Goal: Task Accomplishment & Management: Complete application form

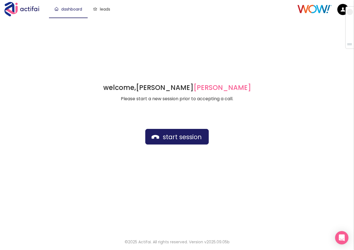
click at [148, 18] on div "welcome, [PERSON_NAME] german Please start a new session prior to accepting a c…" at bounding box center [177, 125] width 354 height 214
click at [179, 138] on button "start session" at bounding box center [176, 137] width 63 height 16
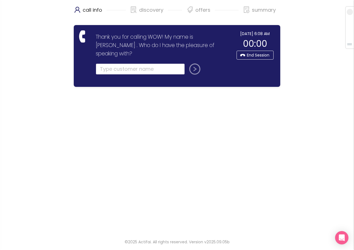
click at [108, 63] on input "text" at bounding box center [140, 68] width 89 height 11
type input "[PERSON_NAME]"
click at [192, 63] on button "submit" at bounding box center [193, 68] width 13 height 11
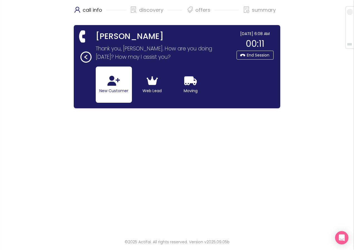
click at [111, 92] on button "New Customer" at bounding box center [114, 85] width 36 height 36
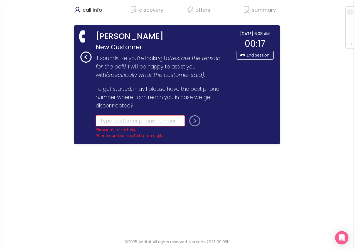
click at [116, 124] on input "tel" at bounding box center [140, 120] width 89 height 11
click at [132, 121] on input "tel" at bounding box center [140, 120] width 89 height 11
type input "[PHONE_NUMBER]"
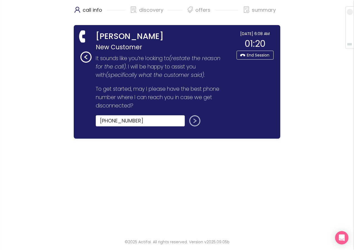
click at [196, 121] on button "submit" at bounding box center [193, 120] width 13 height 11
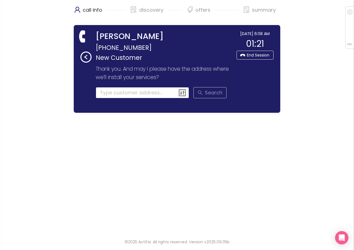
click at [111, 93] on input at bounding box center [143, 92] width 94 height 11
click at [114, 92] on input at bounding box center [143, 92] width 94 height 11
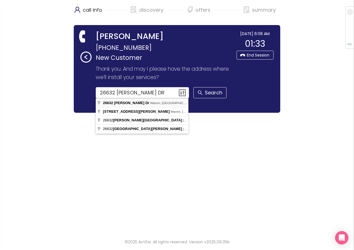
type input "[STREET_ADDRESS][PERSON_NAME][PERSON_NAME]"
drag, startPoint x: 122, startPoint y: 103, endPoint x: 118, endPoint y: 109, distance: 7.0
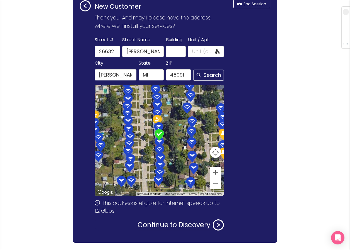
scroll to position [66, 0]
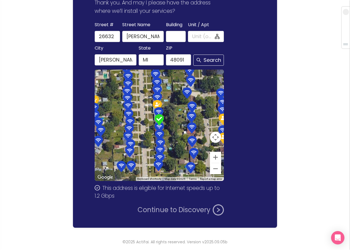
click at [152, 210] on button "Continue to Discovery" at bounding box center [181, 209] width 86 height 11
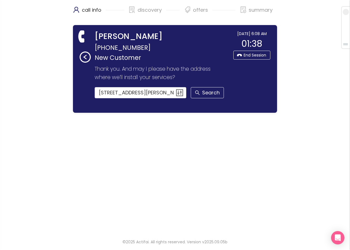
scroll to position [0, 0]
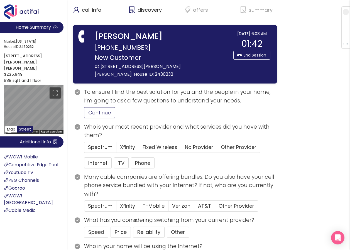
click at [93, 107] on button "Continue" at bounding box center [99, 112] width 31 height 11
click at [243, 144] on span "Other Provider" at bounding box center [239, 147] width 36 height 7
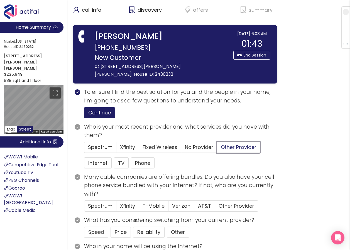
click at [217, 149] on input "Other Provider" at bounding box center [217, 149] width 0 height 0
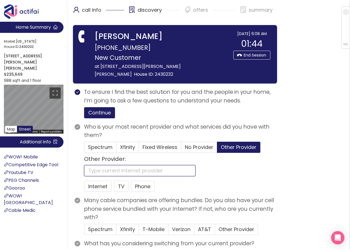
click at [107, 165] on input "text" at bounding box center [139, 170] width 111 height 11
type input "ATT"
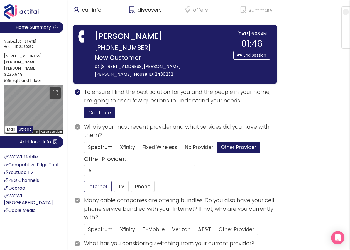
click at [97, 182] on button "Internet" at bounding box center [98, 186] width 28 height 11
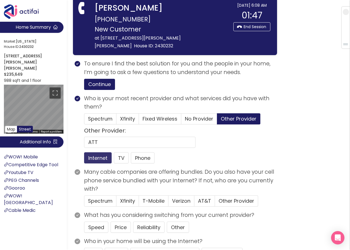
scroll to position [84, 0]
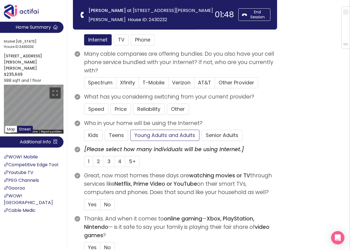
click at [159, 135] on button "Young Adults and Adults" at bounding box center [164, 135] width 69 height 11
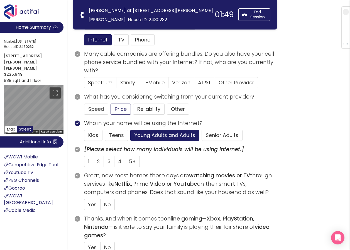
click at [118, 108] on button "Price" at bounding box center [121, 109] width 20 height 11
click at [87, 161] on label "1" at bounding box center [88, 161] width 9 height 11
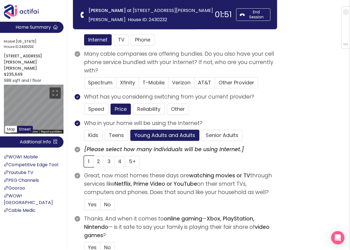
click at [84, 163] on input "1" at bounding box center [84, 163] width 0 height 0
click at [91, 201] on span "Yes" at bounding box center [92, 204] width 9 height 7
click at [84, 206] on input "Yes" at bounding box center [84, 206] width 0 height 0
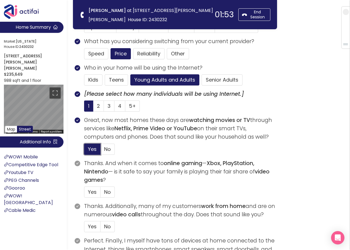
scroll to position [139, 0]
drag, startPoint x: 93, startPoint y: 191, endPoint x: 102, endPoint y: 210, distance: 21.5
click at [93, 191] on span "Yes" at bounding box center [92, 191] width 9 height 7
click at [84, 194] on input "Yes" at bounding box center [84, 194] width 0 height 0
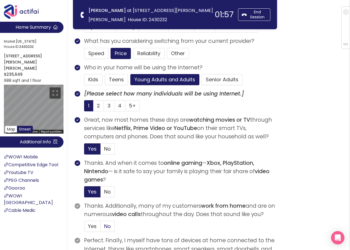
click at [110, 226] on span "No" at bounding box center [107, 226] width 7 height 7
click at [101, 228] on input "No" at bounding box center [101, 228] width 0 height 0
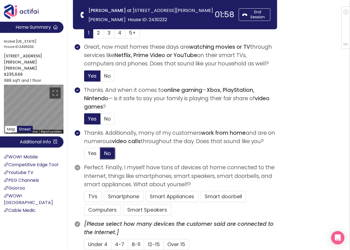
scroll to position [223, 0]
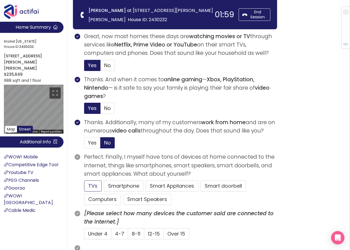
click at [96, 183] on button "TVs" at bounding box center [93, 185] width 18 height 11
click at [111, 199] on button "Computers" at bounding box center [102, 199] width 37 height 11
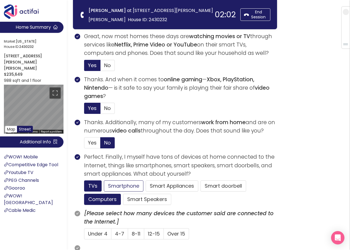
click at [116, 183] on button "Smartphone" at bounding box center [124, 185] width 40 height 11
drag, startPoint x: 118, startPoint y: 233, endPoint x: 122, endPoint y: 233, distance: 3.9
click at [117, 234] on span "4-7" at bounding box center [119, 233] width 9 height 7
click at [111, 236] on input "4-7" at bounding box center [111, 236] width 0 height 0
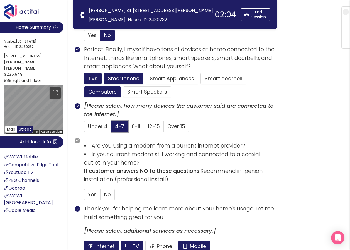
scroll to position [334, 0]
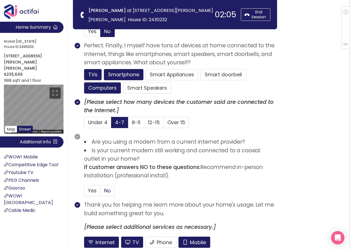
click at [107, 190] on span "No" at bounding box center [107, 190] width 7 height 7
click at [101, 192] on input "No" at bounding box center [101, 192] width 0 height 0
click at [197, 239] on button "Mobile" at bounding box center [194, 242] width 32 height 11
click at [134, 241] on button "TV" at bounding box center [132, 242] width 22 height 11
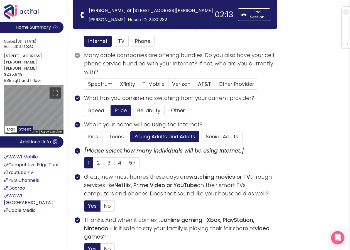
scroll to position [49, 0]
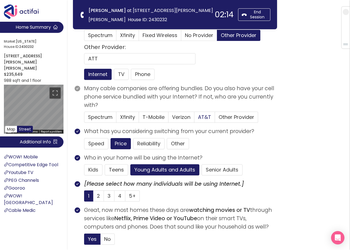
click at [205, 117] on span "AT&T" at bounding box center [204, 117] width 13 height 7
click at [194, 119] on input "AT&T" at bounding box center [194, 119] width 0 height 0
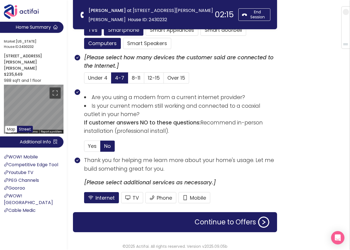
scroll to position [383, 0]
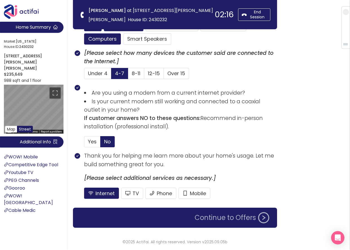
click at [225, 219] on button "Continue to Offers" at bounding box center [231, 217] width 81 height 11
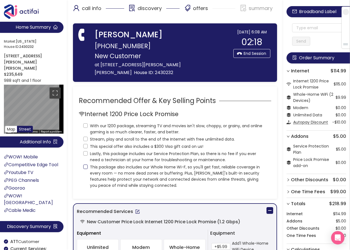
scroll to position [0, 0]
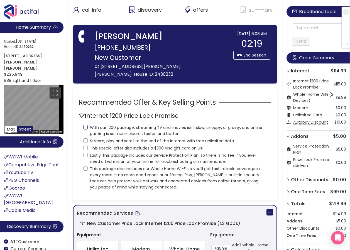
click at [85, 125] on input "With our 1200 package, streaming TV and movies isn't slow, choppy, or grainy, a…" at bounding box center [85, 127] width 4 height 4
checkbox input "true"
click at [84, 138] on input "Stream, play and scroll to the end of the Internet with free unlimited data." at bounding box center [85, 140] width 4 height 4
checkbox input "true"
click at [86, 146] on input "This special offer also includes a $300 Visa gift card on us!" at bounding box center [85, 148] width 4 height 4
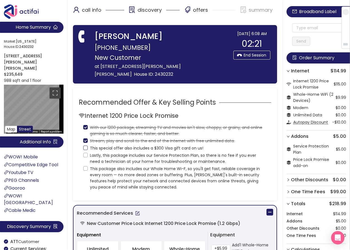
checkbox input "true"
click at [86, 153] on input "Lastly, this package includes our Service Protection Plan, so there is no fee i…" at bounding box center [85, 155] width 4 height 4
checkbox input "true"
click at [85, 166] on input "This package also includes our Whole Home Wi-F, so you'll get fast, reliable co…" at bounding box center [85, 168] width 4 height 4
checkbox input "true"
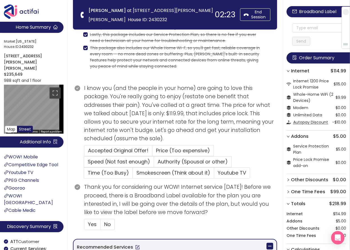
scroll to position [84, 0]
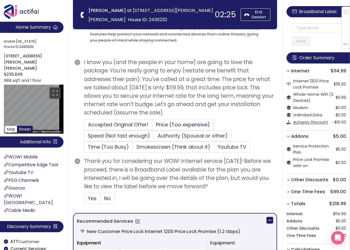
click at [164, 124] on span "Price (Too expensive)" at bounding box center [183, 124] width 54 height 7
click at [152, 126] on input "Price (Too expensive)" at bounding box center [152, 126] width 0 height 0
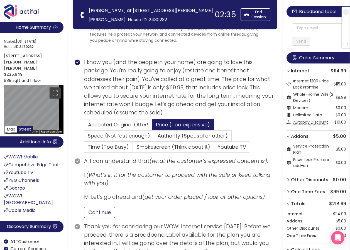
click at [96, 212] on button "Continue" at bounding box center [99, 212] width 31 height 11
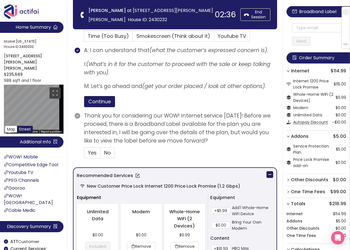
scroll to position [195, 0]
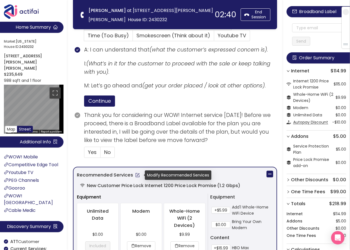
click at [138, 175] on button "button" at bounding box center [137, 175] width 9 height 9
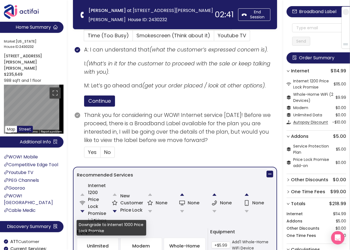
click at [80, 210] on button "button" at bounding box center [82, 211] width 11 height 11
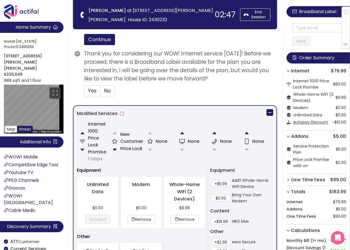
scroll to position [306, 0]
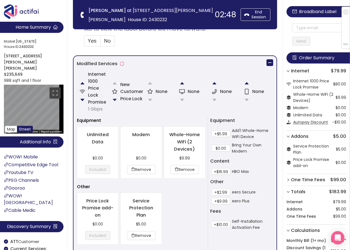
click at [114, 98] on button "button" at bounding box center [114, 99] width 11 height 11
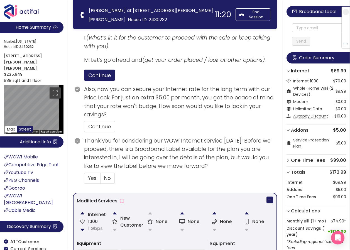
scroll to position [202, 0]
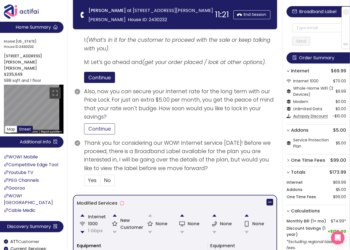
click at [110, 130] on button "Continue" at bounding box center [99, 128] width 31 height 11
click at [93, 180] on span "Yes" at bounding box center [92, 180] width 9 height 7
click at [84, 182] on input "Yes" at bounding box center [84, 182] width 0 height 0
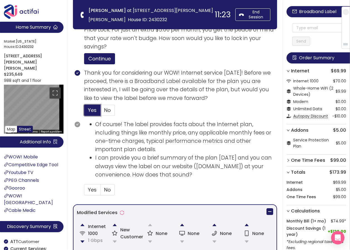
scroll to position [285, 0]
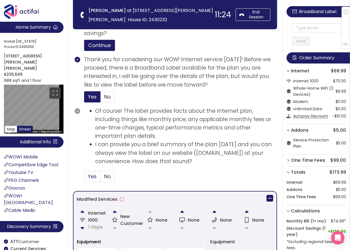
click at [95, 178] on span "Yes" at bounding box center [92, 176] width 9 height 7
click at [84, 178] on input "Yes" at bounding box center [84, 178] width 0 height 0
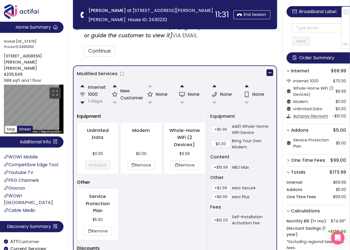
scroll to position [480, 0]
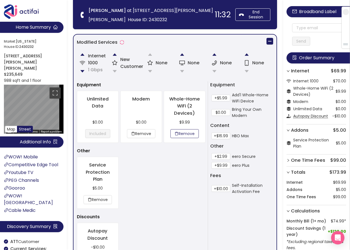
click at [184, 133] on button "Remove" at bounding box center [184, 133] width 28 height 9
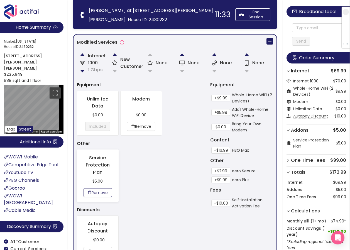
click at [104, 194] on button "Remove" at bounding box center [98, 192] width 28 height 9
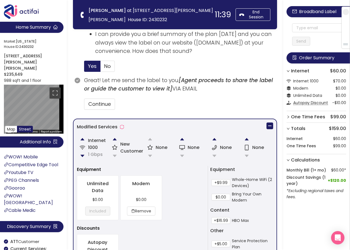
scroll to position [395, 0]
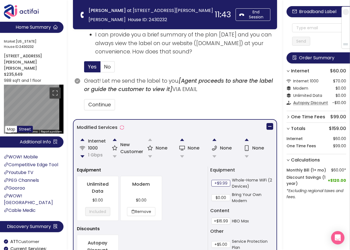
click at [224, 183] on button "+$9.99" at bounding box center [220, 183] width 19 height 7
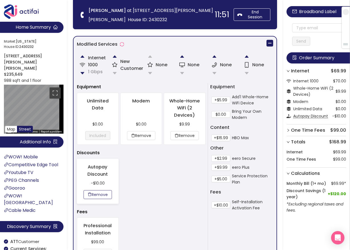
scroll to position [478, 0]
click at [224, 176] on button "+$5.00" at bounding box center [220, 178] width 19 height 7
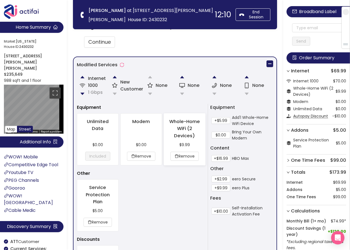
scroll to position [395, 0]
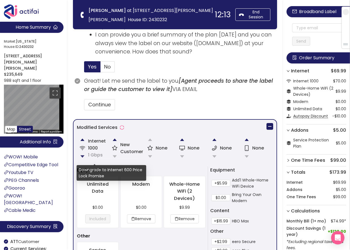
click at [82, 155] on button "button" at bounding box center [82, 156] width 11 height 11
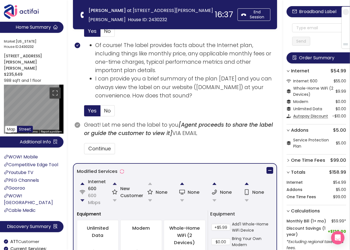
scroll to position [362, 0]
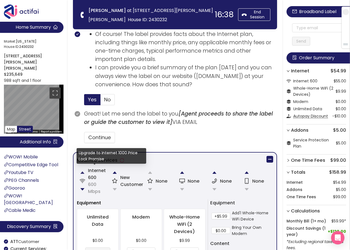
click at [81, 173] on button "button" at bounding box center [82, 172] width 11 height 11
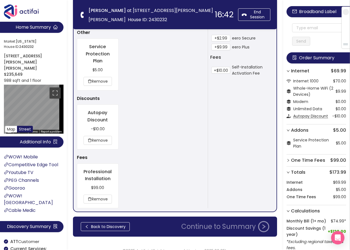
scroll to position [607, 0]
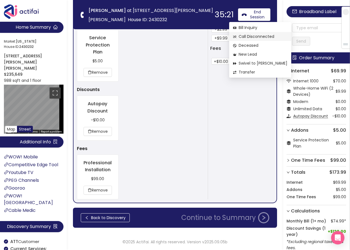
click at [254, 36] on span "Call Disconnected" at bounding box center [260, 36] width 54 height 6
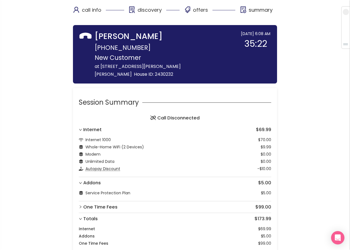
scroll to position [28, 0]
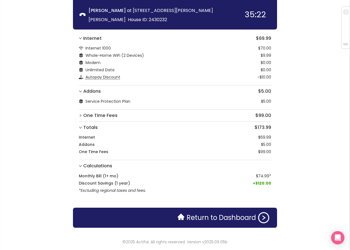
click at [230, 229] on section "Session Summary Call Disconnected Internet $69.99 Internet 1000 $70.00 Whole-Ho…" at bounding box center [175, 115] width 204 height 236
click at [229, 218] on button "Return to Dashboard" at bounding box center [223, 217] width 98 height 11
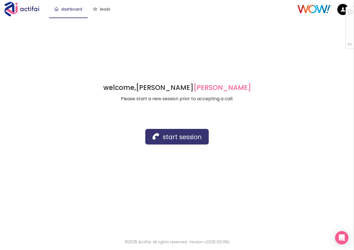
click at [184, 132] on button "start session" at bounding box center [176, 137] width 63 height 16
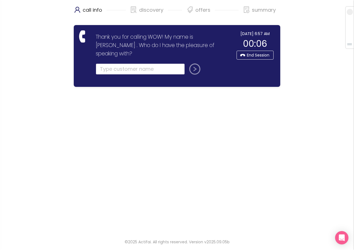
click at [122, 63] on input "text" at bounding box center [140, 68] width 89 height 11
type input "[PERSON_NAME]"
click at [192, 63] on button "submit" at bounding box center [193, 68] width 13 height 11
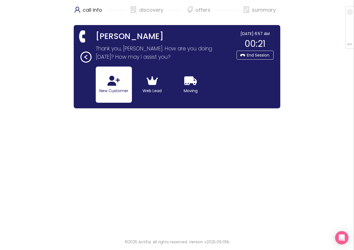
click at [117, 89] on button "New Customer" at bounding box center [114, 85] width 36 height 36
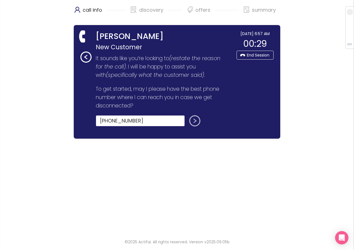
type input "[PHONE_NUMBER]"
click at [195, 124] on button "submit" at bounding box center [193, 120] width 13 height 11
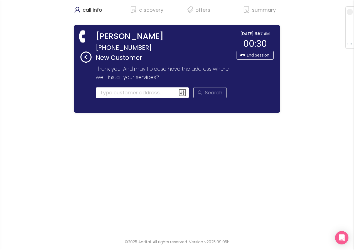
click at [102, 90] on input at bounding box center [143, 92] width 94 height 11
click at [110, 92] on input at bounding box center [143, 92] width 94 height 11
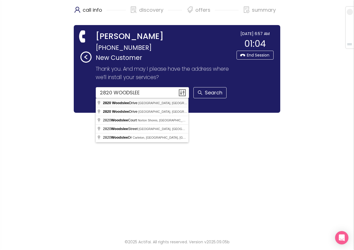
type input "[STREET_ADDRESS]"
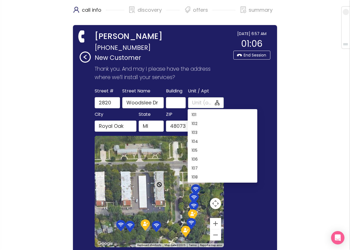
click at [199, 103] on input "Unit / Apt" at bounding box center [203, 103] width 22 height 8
click at [199, 102] on input "Unit / Apt" at bounding box center [203, 103] width 22 height 8
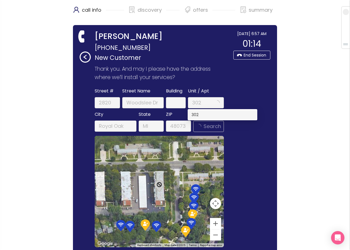
click at [197, 113] on div "302" at bounding box center [223, 115] width 62 height 6
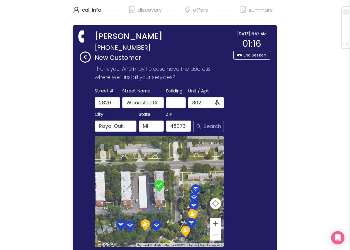
click at [206, 128] on button "Search" at bounding box center [208, 126] width 31 height 11
type input "302"
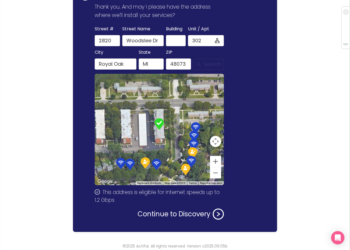
scroll to position [66, 0]
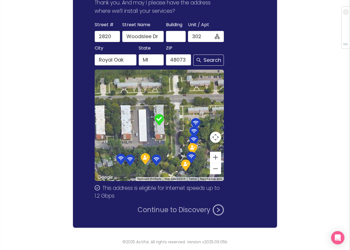
click at [165, 210] on button "Continue to Discovery" at bounding box center [181, 209] width 86 height 11
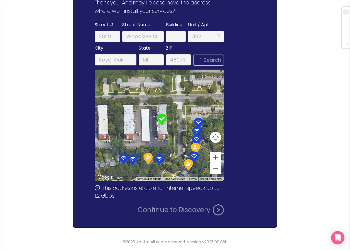
scroll to position [0, 0]
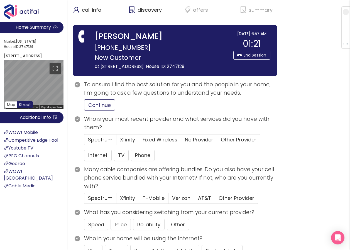
drag, startPoint x: 97, startPoint y: 113, endPoint x: 41, endPoint y: 136, distance: 61.3
click at [97, 111] on button "Continue" at bounding box center [99, 104] width 31 height 11
click at [241, 143] on span "Other Provider" at bounding box center [239, 139] width 36 height 7
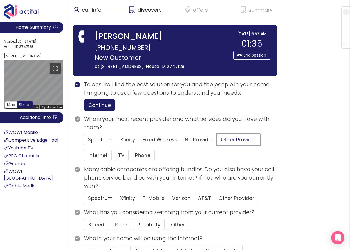
click at [217, 141] on input "Other Provider" at bounding box center [217, 141] width 0 height 0
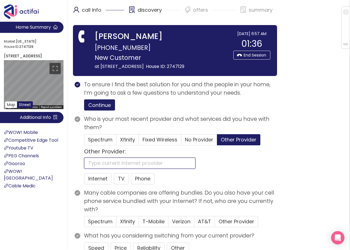
click at [105, 169] on input "text" at bounding box center [139, 163] width 111 height 11
type input "WOW"
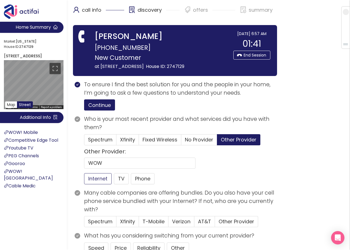
click at [100, 184] on button "Internet" at bounding box center [98, 178] width 28 height 11
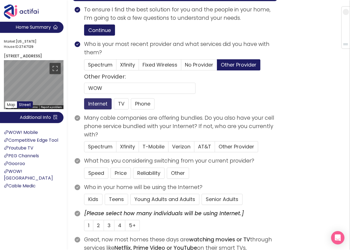
scroll to position [84, 0]
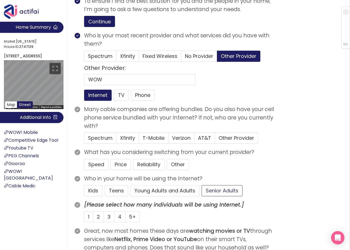
click at [219, 196] on button "Senior Adults" at bounding box center [222, 190] width 41 height 11
click at [121, 170] on button "Price" at bounding box center [121, 164] width 20 height 11
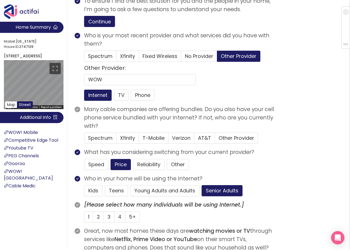
click at [90, 222] on label "1" at bounding box center [88, 216] width 9 height 11
click at [84, 219] on input "1" at bounding box center [84, 219] width 0 height 0
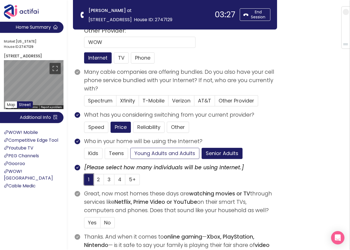
scroll to position [56, 0]
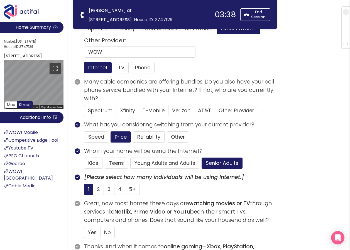
click at [128, 10] on span "at [STREET_ADDRESS]" at bounding box center [110, 15] width 43 height 16
click at [121, 11] on strong "[PERSON_NAME]" at bounding box center [107, 10] width 37 height 6
click at [224, 110] on span "Other Provider" at bounding box center [237, 110] width 36 height 7
click at [215, 112] on input "Other Provider" at bounding box center [215, 112] width 0 height 0
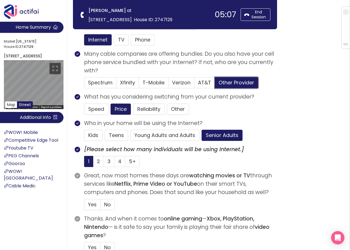
scroll to position [111, 0]
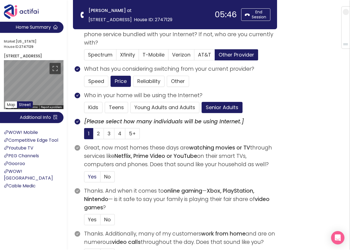
click at [96, 177] on span "Yes" at bounding box center [92, 176] width 9 height 7
click at [84, 178] on input "Yes" at bounding box center [84, 178] width 0 height 0
click at [105, 216] on span "No" at bounding box center [107, 219] width 7 height 7
click at [101, 221] on input "No" at bounding box center [101, 221] width 0 height 0
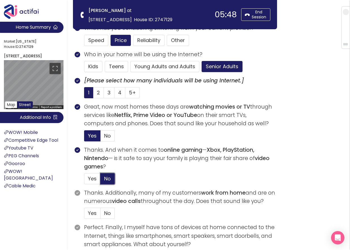
scroll to position [223, 0]
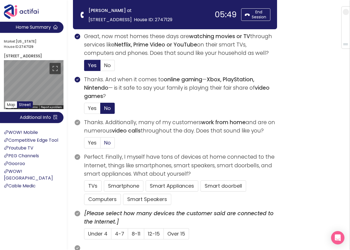
click at [106, 142] on span "No" at bounding box center [107, 142] width 7 height 7
click at [101, 145] on input "No" at bounding box center [101, 145] width 0 height 0
drag, startPoint x: 150, startPoint y: 182, endPoint x: 155, endPoint y: 183, distance: 4.5
drag, startPoint x: 155, startPoint y: 183, endPoint x: 50, endPoint y: 195, distance: 104.9
click at [50, 195] on div "WOW! Mobile Competitive Edge Tool Youtube TV PEG Channels Gooroo WOW! Gooey Cab…" at bounding box center [34, 161] width 60 height 76
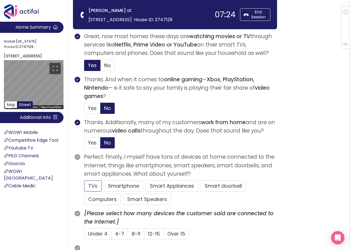
click at [92, 186] on button "TVs" at bounding box center [93, 185] width 18 height 11
click at [120, 187] on button "Smartphone" at bounding box center [124, 185] width 40 height 11
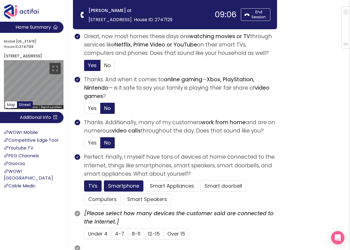
drag, startPoint x: 92, startPoint y: 231, endPoint x: 137, endPoint y: 218, distance: 47.2
click at [92, 231] on span "Under 4" at bounding box center [97, 233] width 19 height 7
click at [84, 236] on input "Under 4" at bounding box center [84, 236] width 0 height 0
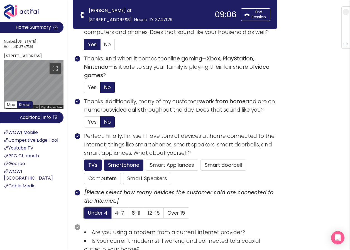
scroll to position [306, 0]
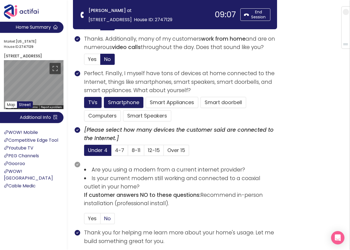
click at [106, 217] on span "No" at bounding box center [107, 218] width 7 height 7
click at [101, 220] on input "No" at bounding box center [101, 220] width 0 height 0
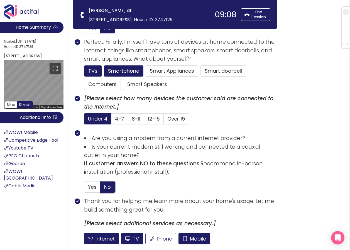
scroll to position [383, 0]
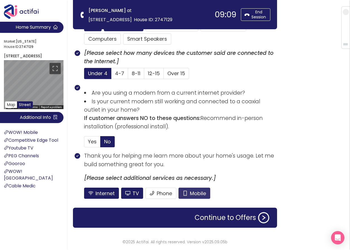
click at [195, 195] on button "Mobile" at bounding box center [194, 193] width 32 height 11
click at [127, 192] on button "TV" at bounding box center [132, 193] width 22 height 11
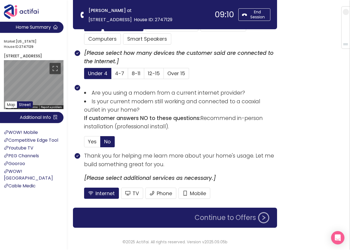
click at [212, 217] on button "Continue to Offers" at bounding box center [231, 217] width 81 height 11
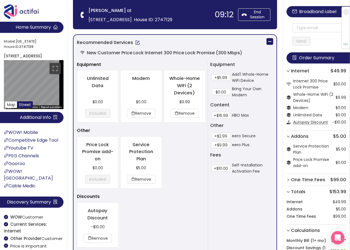
scroll to position [0, 0]
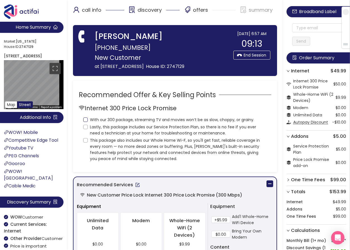
click at [85, 122] on input "With our 300 package, streaming TV and movies won’t be as slow, choppy, or grai…" at bounding box center [85, 119] width 4 height 4
checkbox input "true"
click at [87, 129] on input "Lastly, this package includes our Service Protection Plan, so there is no fee i…" at bounding box center [85, 127] width 4 height 4
checkbox input "true"
click at [85, 143] on input "This package also includes our Whole Home Wi-F, so you'll get fast, reliable co…" at bounding box center [85, 140] width 4 height 4
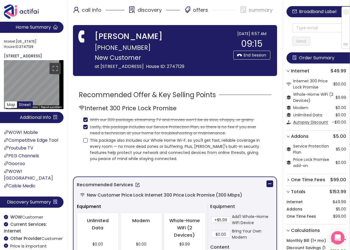
checkbox input "true"
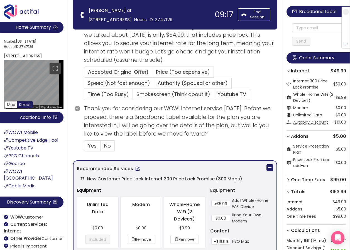
scroll to position [167, 0]
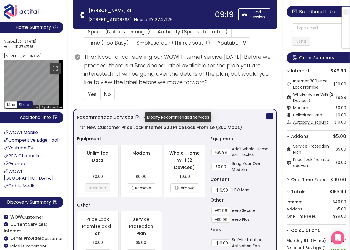
click at [136, 116] on button "button" at bounding box center [137, 117] width 9 height 9
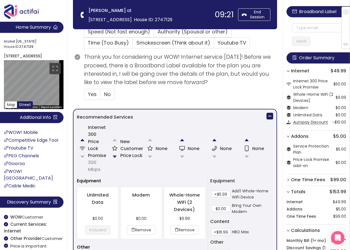
click at [114, 156] on button "button" at bounding box center [114, 156] width 11 height 11
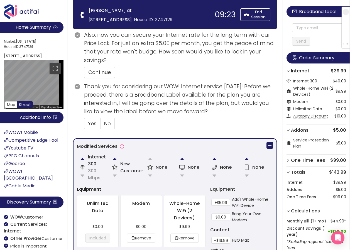
scroll to position [174, 0]
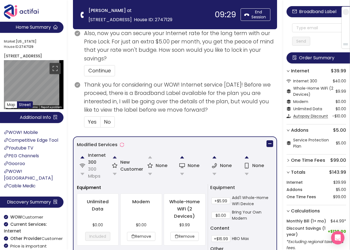
click at [114, 156] on button "button" at bounding box center [114, 157] width 11 height 11
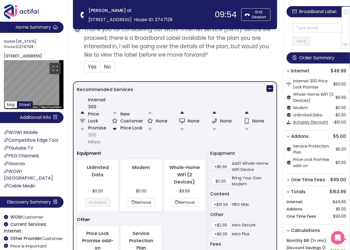
scroll to position [195, 0]
click at [115, 129] on button "button" at bounding box center [114, 128] width 11 height 11
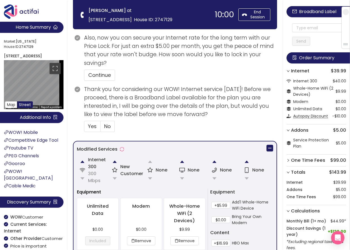
scroll to position [174, 0]
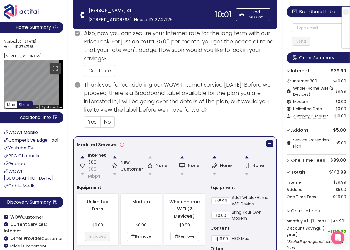
click at [114, 156] on button "button" at bounding box center [114, 157] width 11 height 11
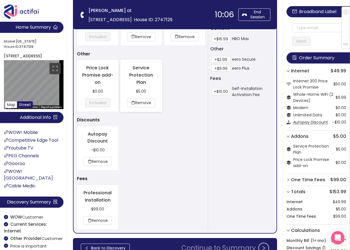
scroll to position [362, 0]
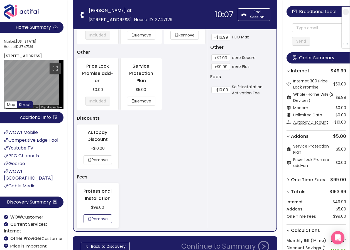
click at [105, 216] on button "Remove" at bounding box center [98, 218] width 28 height 9
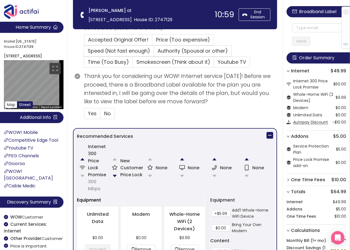
scroll to position [165, 0]
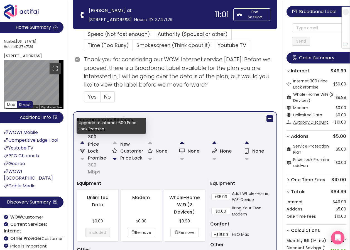
click at [84, 142] on button "button" at bounding box center [82, 142] width 11 height 11
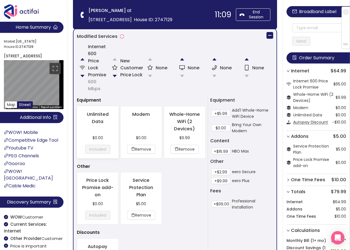
scroll to position [248, 0]
click at [115, 75] on button "button" at bounding box center [114, 75] width 11 height 11
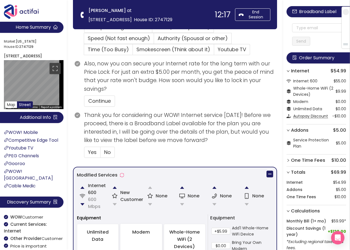
scroll to position [116, 0]
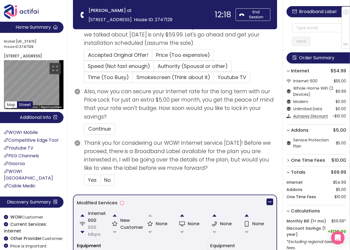
click at [115, 215] on button "button" at bounding box center [114, 215] width 11 height 11
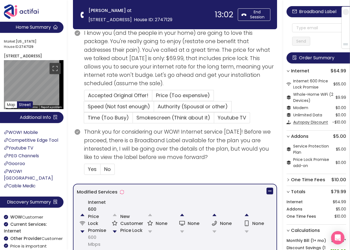
scroll to position [144, 0]
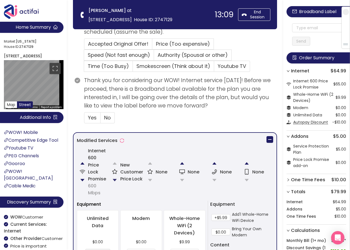
click at [114, 179] on button "button" at bounding box center [114, 180] width 11 height 11
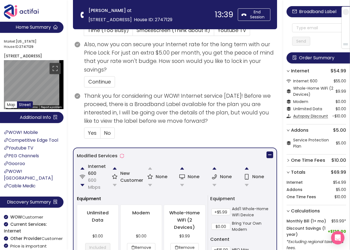
scroll to position [178, 0]
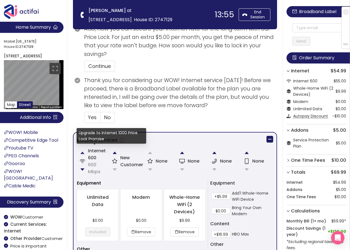
click at [83, 149] on button "button" at bounding box center [82, 152] width 11 height 11
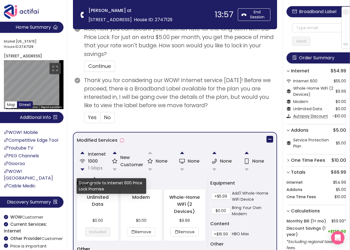
click at [83, 168] on button "button" at bounding box center [82, 169] width 11 height 11
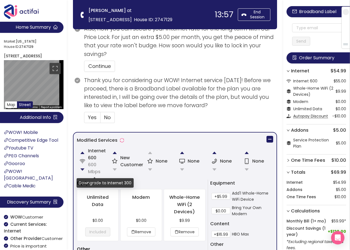
click at [82, 168] on button "button" at bounding box center [82, 169] width 11 height 11
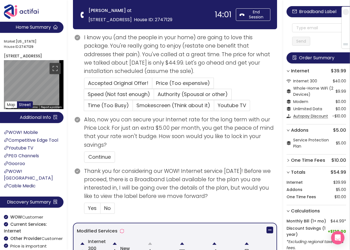
scroll to position [84, 0]
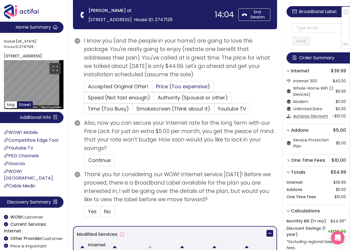
click at [165, 85] on span "Price (Too expensive)" at bounding box center [183, 86] width 54 height 7
click at [152, 88] on input "Price (Too expensive)" at bounding box center [152, 88] width 0 height 0
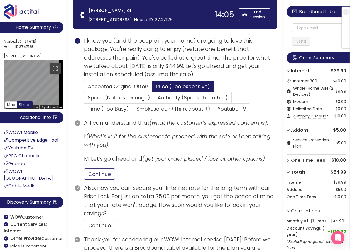
drag, startPoint x: 92, startPoint y: 180, endPoint x: 96, endPoint y: 178, distance: 3.7
click at [93, 179] on section "A: I can understand that (what the customer’s expressed concern is) . I: (What’…" at bounding box center [180, 151] width 193 height 65
click at [96, 172] on button "Continue" at bounding box center [99, 173] width 31 height 11
click at [105, 222] on button "Continue" at bounding box center [99, 225] width 31 height 11
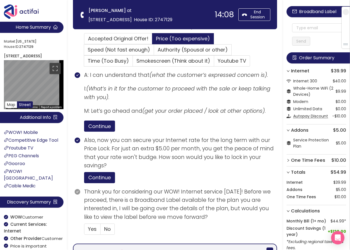
scroll to position [140, 0]
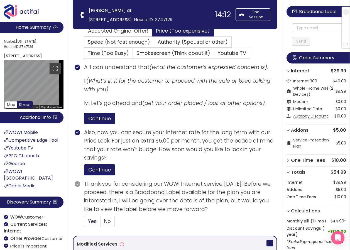
click at [93, 221] on span "Yes" at bounding box center [92, 221] width 9 height 7
click at [84, 223] on input "Yes" at bounding box center [84, 223] width 0 height 0
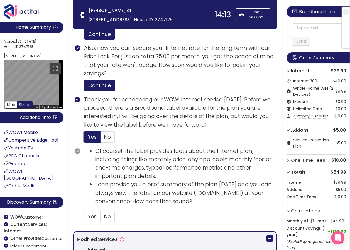
scroll to position [251, 0]
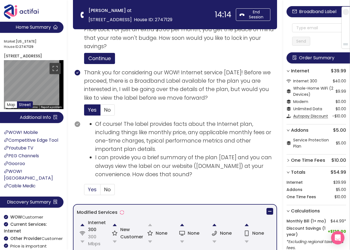
click at [93, 189] on span "Yes" at bounding box center [92, 189] width 9 height 7
click at [84, 191] on input "Yes" at bounding box center [84, 191] width 0 height 0
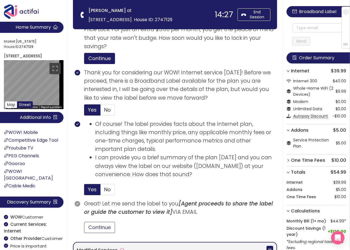
drag, startPoint x: 99, startPoint y: 225, endPoint x: 114, endPoint y: 225, distance: 15.9
click at [101, 225] on button "Continue" at bounding box center [99, 227] width 31 height 11
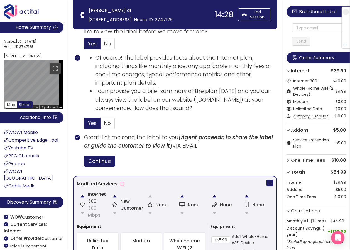
scroll to position [335, 0]
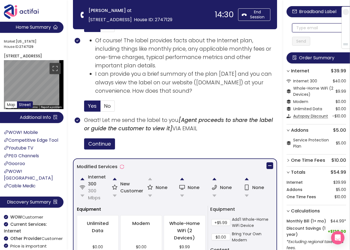
click at [298, 27] on input "text" at bounding box center [319, 27] width 54 height 9
drag, startPoint x: 303, startPoint y: 30, endPoint x: 278, endPoint y: 30, distance: 24.2
click at [278, 30] on section "Home Summary Market: [US_STATE][GEOGRAPHIC_DATA] ID: 2747129 [STREET_ADDRESS] M…" at bounding box center [175, 90] width 350 height 851
click at [298, 28] on input "[EMAIL_ADDRESS][DOMAIN_NAME]" at bounding box center [319, 27] width 54 height 9
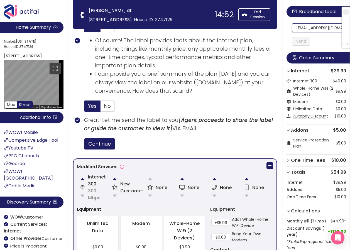
click at [298, 28] on input "[EMAIL_ADDRESS][DOMAIN_NAME]" at bounding box center [319, 27] width 54 height 9
drag, startPoint x: 299, startPoint y: 28, endPoint x: 353, endPoint y: 30, distance: 54.1
type input "[EMAIL_ADDRESS][DOMAIN_NAME]"
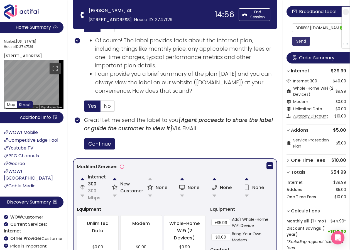
scroll to position [0, 0]
click at [308, 44] on button "Send" at bounding box center [301, 41] width 18 height 9
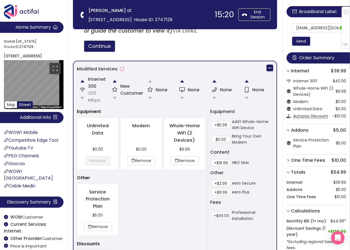
scroll to position [601, 0]
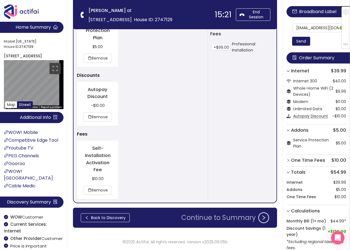
drag, startPoint x: 213, startPoint y: 217, endPoint x: 217, endPoint y: 215, distance: 4.7
click at [216, 217] on button "Continue to Summary" at bounding box center [225, 217] width 95 height 11
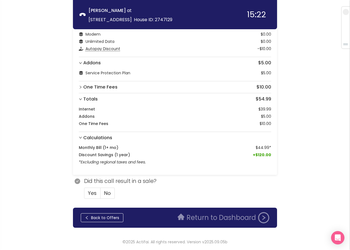
scroll to position [44, 0]
click at [89, 193] on span "Yes" at bounding box center [92, 193] width 9 height 7
click at [84, 195] on input "Yes" at bounding box center [84, 195] width 0 height 0
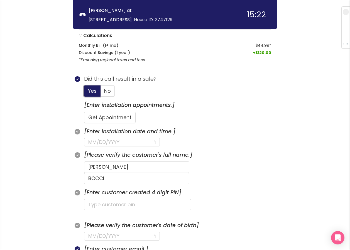
scroll to position [183, 0]
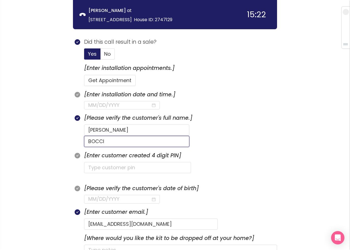
click at [185, 136] on input "BOCCI" at bounding box center [136, 141] width 105 height 11
type input "BOCCIA"
click at [118, 106] on input at bounding box center [119, 105] width 63 height 8
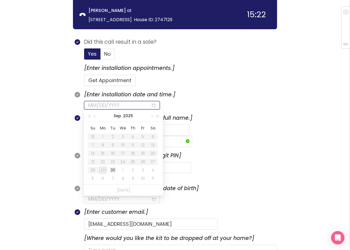
type input "[DATE]"
click at [113, 168] on div "30" at bounding box center [112, 170] width 7 height 7
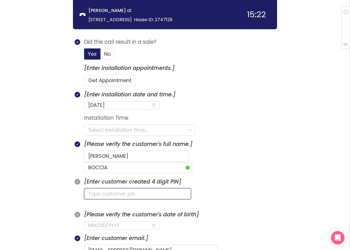
click at [104, 188] on input "text" at bounding box center [137, 193] width 107 height 11
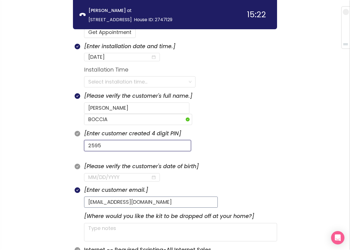
scroll to position [239, 0]
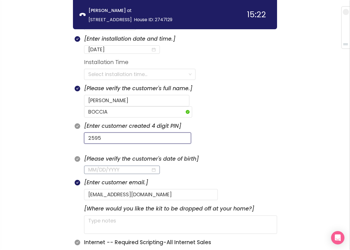
type input "2595"
click at [95, 166] on input at bounding box center [119, 170] width 63 height 8
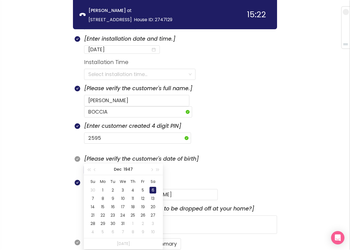
click at [153, 190] on div "6" at bounding box center [153, 190] width 7 height 7
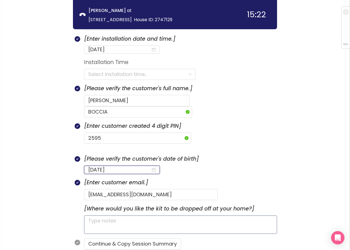
type input "[DATE]"
click at [134, 221] on textarea at bounding box center [180, 225] width 193 height 18
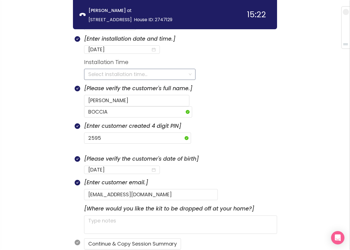
click at [118, 73] on input "search" at bounding box center [137, 74] width 99 height 11
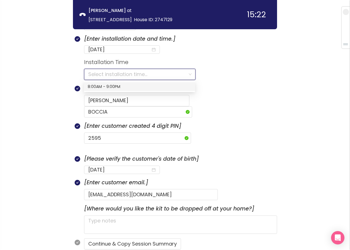
click at [110, 87] on div "8:00AM - 9:00PM" at bounding box center [140, 87] width 104 height 6
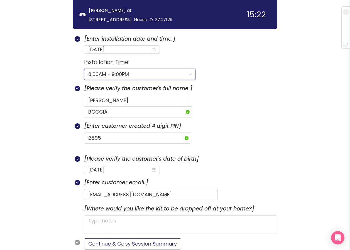
click at [124, 238] on button "Continue & Copy Session Summary" at bounding box center [132, 243] width 97 height 11
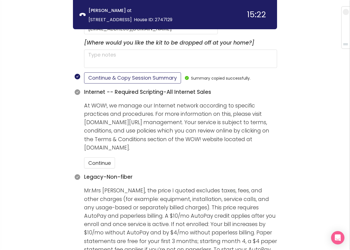
scroll to position [406, 0]
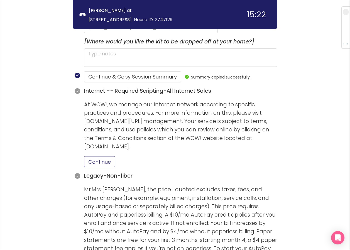
click at [100, 156] on button "Continue" at bounding box center [99, 161] width 31 height 11
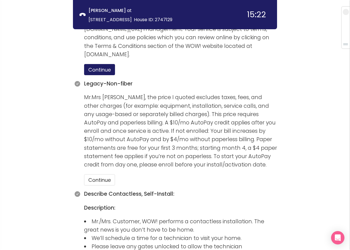
scroll to position [517, 0]
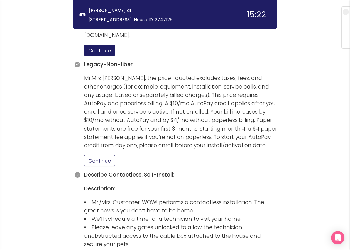
click at [94, 155] on button "Continue" at bounding box center [99, 160] width 31 height 11
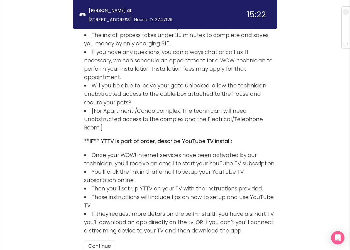
scroll to position [802, 0]
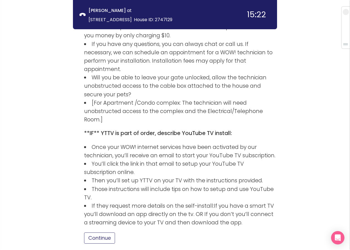
click at [90, 232] on button "Continue" at bounding box center [99, 237] width 31 height 11
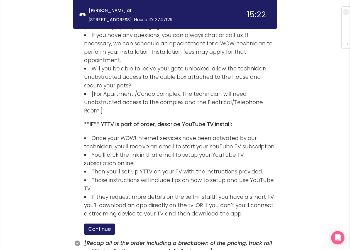
scroll to position [829, 0]
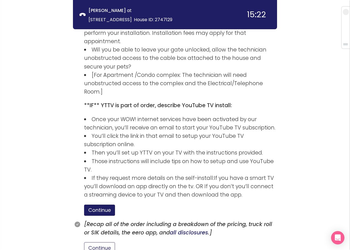
click at [90, 242] on button "Continue" at bounding box center [99, 247] width 31 height 11
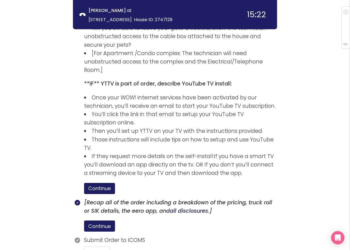
scroll to position [865, 0]
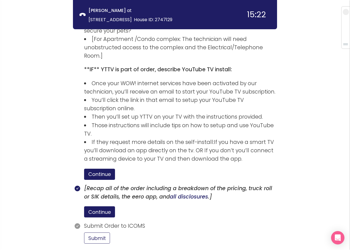
click at [99, 232] on button "Submit" at bounding box center [97, 237] width 26 height 11
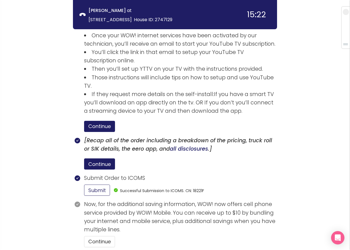
scroll to position [917, 0]
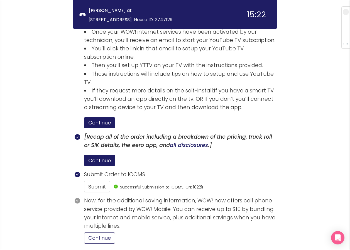
click at [103, 232] on button "Continue" at bounding box center [99, 237] width 31 height 11
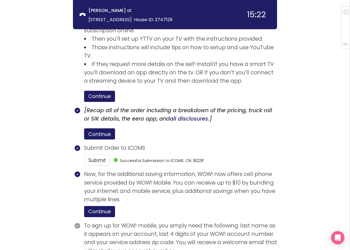
scroll to position [968, 0]
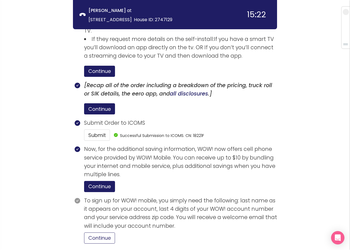
drag, startPoint x: 107, startPoint y: 195, endPoint x: 129, endPoint y: 192, distance: 22.1
click at [108, 232] on button "Continue" at bounding box center [99, 237] width 31 height 11
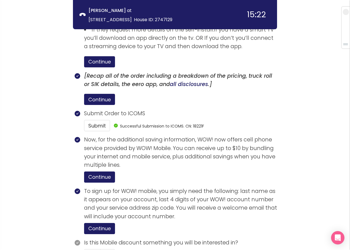
scroll to position [995, 0]
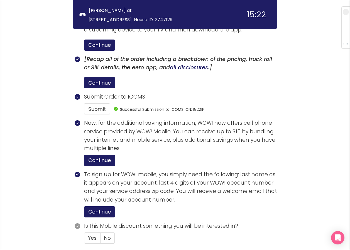
drag, startPoint x: 108, startPoint y: 193, endPoint x: 123, endPoint y: 190, distance: 15.5
click at [109, 234] on span "No" at bounding box center [107, 237] width 7 height 7
click at [101, 240] on input "No" at bounding box center [101, 240] width 0 height 0
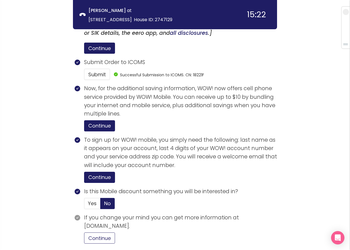
click at [111, 232] on button "Continue" at bounding box center [99, 237] width 31 height 11
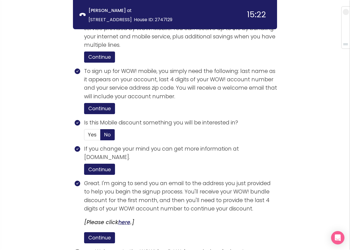
scroll to position [1135, 0]
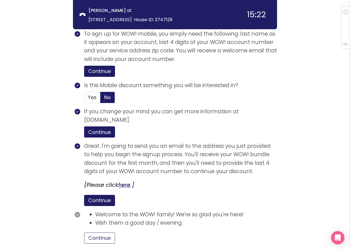
click at [106, 232] on button "Continue" at bounding box center [99, 237] width 31 height 11
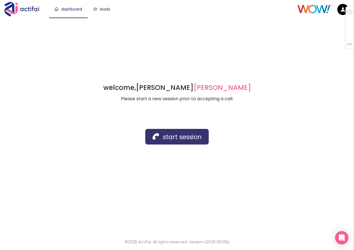
click at [162, 140] on button "start session" at bounding box center [176, 137] width 63 height 16
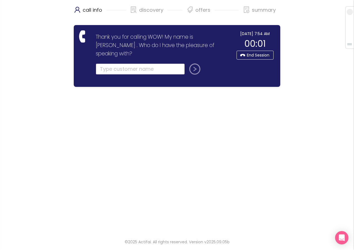
click at [105, 63] on input "text" at bounding box center [140, 68] width 89 height 11
type input "l"
type input "[PERSON_NAME]"
click at [194, 63] on button "submit" at bounding box center [193, 68] width 13 height 11
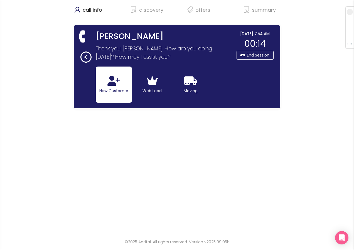
click at [108, 85] on icon "button" at bounding box center [113, 81] width 13 height 10
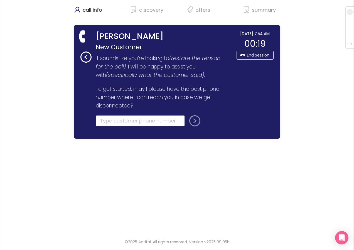
click at [108, 122] on input "tel" at bounding box center [140, 120] width 89 height 11
type input "[PHONE_NUMBER]"
click at [191, 121] on button "submit" at bounding box center [193, 120] width 13 height 11
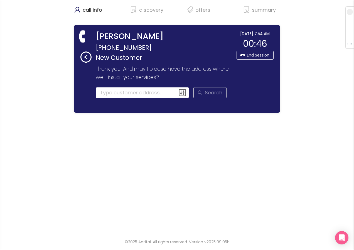
click at [117, 92] on input at bounding box center [143, 92] width 94 height 11
paste input "6532 [GEOGRAPHIC_DATA]"
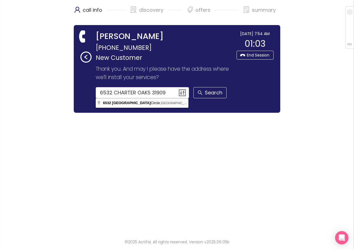
type input "[STREET_ADDRESS]"
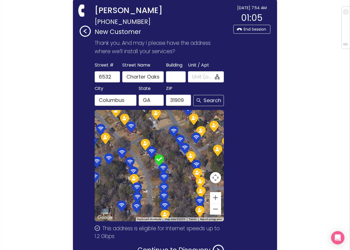
scroll to position [66, 0]
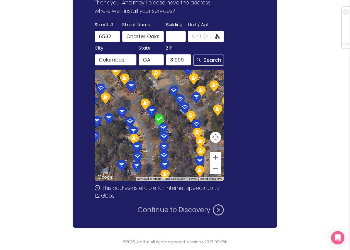
click at [148, 212] on button "Continue to Discovery" at bounding box center [181, 209] width 86 height 11
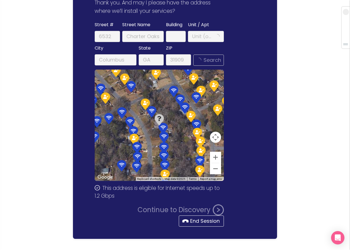
scroll to position [0, 0]
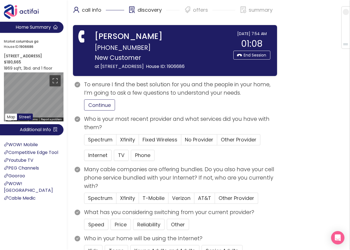
click at [106, 111] on button "Continue" at bounding box center [99, 104] width 31 height 11
click at [195, 143] on span "No Provider" at bounding box center [199, 139] width 28 height 7
click at [181, 141] on input "No Provider" at bounding box center [181, 141] width 0 height 0
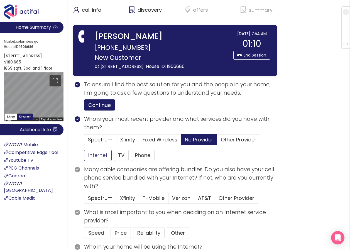
click at [103, 161] on button "Internet" at bounding box center [98, 155] width 28 height 11
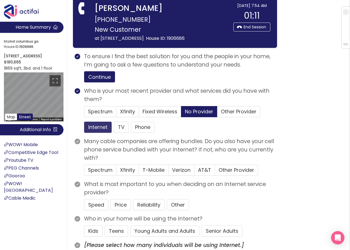
scroll to position [56, 0]
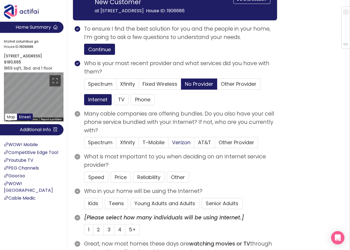
click at [179, 146] on span "Verizon" at bounding box center [181, 142] width 18 height 7
click at [168, 144] on input "Verizon" at bounding box center [168, 144] width 0 height 0
drag, startPoint x: 117, startPoint y: 187, endPoint x: 131, endPoint y: 189, distance: 13.8
click at [118, 183] on button "Price" at bounding box center [121, 177] width 20 height 11
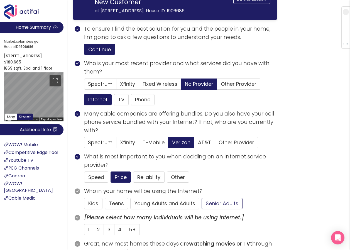
click at [227, 209] on button "Senior Adults" at bounding box center [222, 203] width 41 height 11
click at [88, 233] on span "1" at bounding box center [88, 229] width 1 height 7
click at [84, 231] on input "1" at bounding box center [84, 231] width 0 height 0
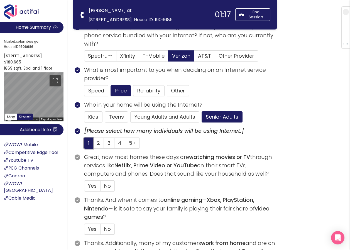
scroll to position [167, 0]
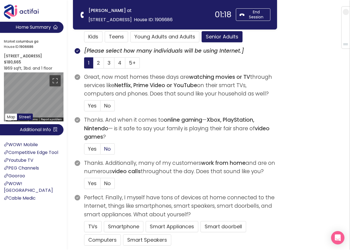
click at [106, 150] on span "No" at bounding box center [107, 148] width 7 height 7
click at [101, 151] on input "No" at bounding box center [101, 151] width 0 height 0
click at [106, 181] on span "No" at bounding box center [107, 183] width 7 height 7
click at [101, 185] on input "No" at bounding box center [101, 185] width 0 height 0
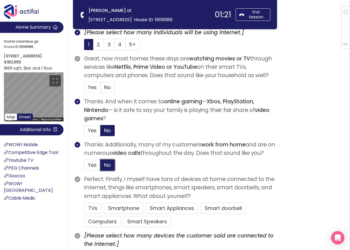
scroll to position [195, 0]
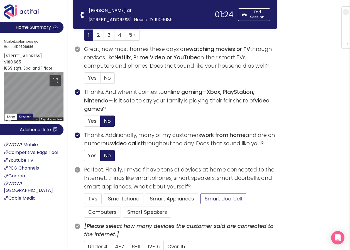
click at [223, 200] on button "Smart doorbell" at bounding box center [223, 198] width 46 height 11
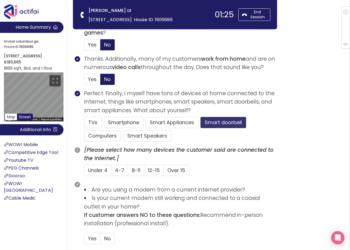
scroll to position [278, 0]
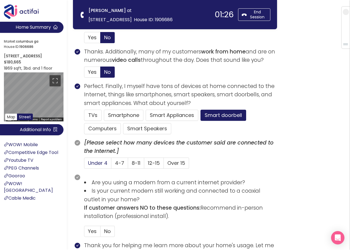
click at [96, 163] on span "Under 4" at bounding box center [97, 163] width 19 height 7
click at [84, 165] on input "Under 4" at bounding box center [84, 165] width 0 height 0
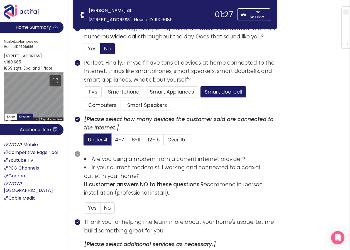
scroll to position [362, 0]
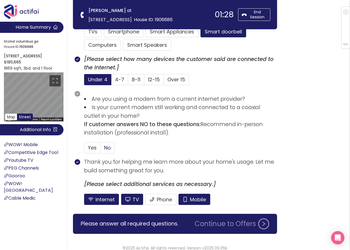
click at [106, 147] on span "No" at bounding box center [107, 147] width 7 height 7
click at [101, 150] on input "No" at bounding box center [101, 150] width 0 height 0
click at [196, 198] on button "Mobile" at bounding box center [194, 199] width 32 height 11
click at [132, 198] on button "TV" at bounding box center [132, 199] width 22 height 11
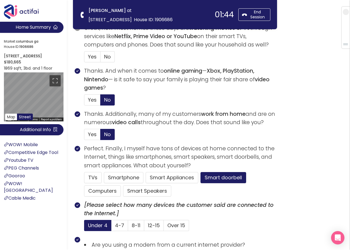
scroll to position [201, 0]
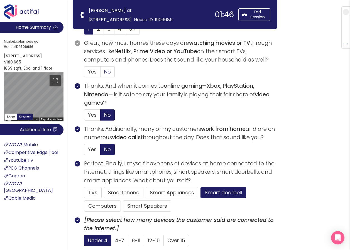
click at [108, 72] on span "No" at bounding box center [107, 71] width 7 height 7
click at [101, 74] on input "No" at bounding box center [101, 74] width 0 height 0
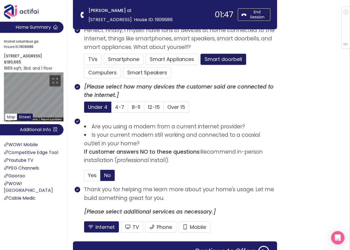
scroll to position [368, 0]
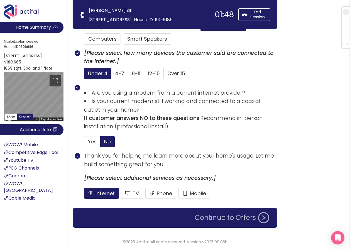
click at [234, 214] on button "Continue to Offers" at bounding box center [231, 217] width 81 height 11
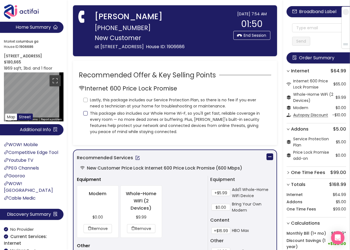
scroll to position [0, 0]
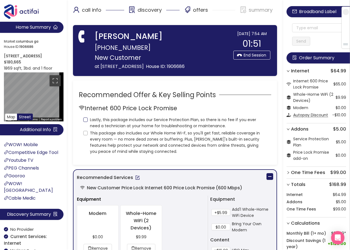
click at [86, 122] on input "Lastly, this package includes our Service Protection Plan, so there is no fee i…" at bounding box center [85, 119] width 4 height 4
checkbox input "true"
click at [84, 135] on input "This package also includes our Whole Home Wi-F, so you'll get fast, reliable co…" at bounding box center [85, 133] width 4 height 4
checkbox input "true"
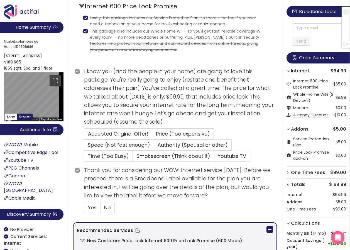
scroll to position [139, 0]
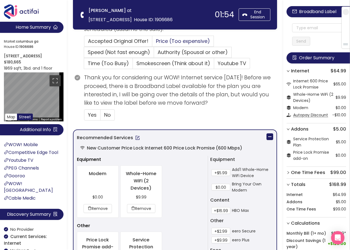
click at [165, 38] on span "Price (Too expensive)" at bounding box center [183, 41] width 54 height 7
click at [152, 43] on input "Price (Too expensive)" at bounding box center [152, 43] width 0 height 0
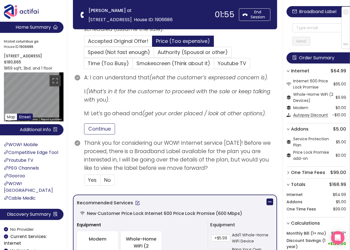
click at [94, 132] on button "Continue" at bounding box center [99, 128] width 31 height 11
click at [107, 184] on label "No" at bounding box center [108, 180] width 14 height 11
click at [101, 182] on input "No" at bounding box center [101, 182] width 0 height 0
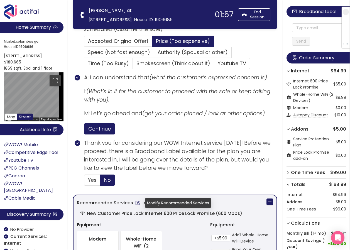
click at [138, 204] on button "button" at bounding box center [137, 203] width 9 height 9
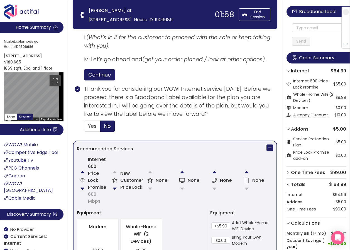
scroll to position [195, 0]
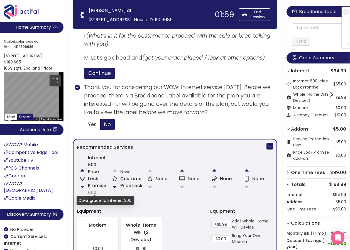
click at [82, 186] on button "button" at bounding box center [82, 187] width 11 height 11
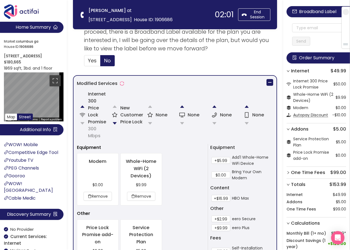
scroll to position [278, 0]
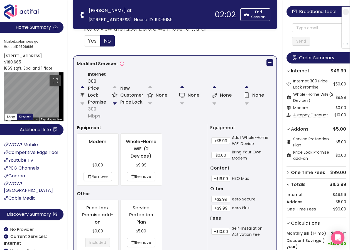
drag, startPoint x: 139, startPoint y: 238, endPoint x: 175, endPoint y: 217, distance: 42.0
click at [140, 237] on div "$5.00 Remove" at bounding box center [141, 237] width 32 height 19
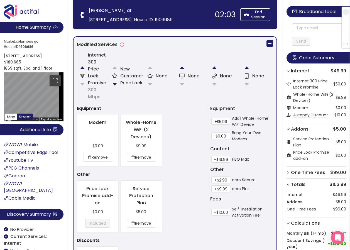
scroll to position [306, 0]
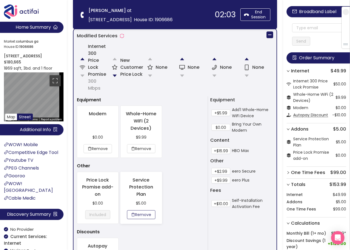
click at [136, 214] on button "Remove" at bounding box center [141, 214] width 28 height 9
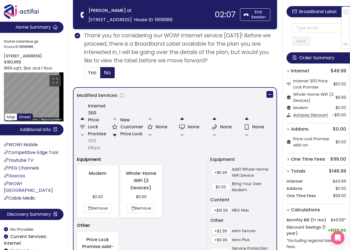
scroll to position [251, 0]
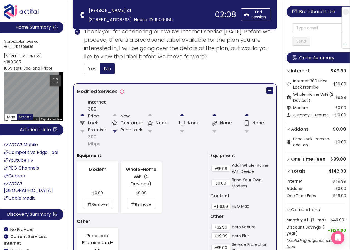
click at [116, 131] on button "button" at bounding box center [114, 131] width 11 height 11
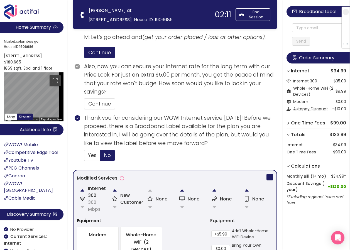
scroll to position [150, 0]
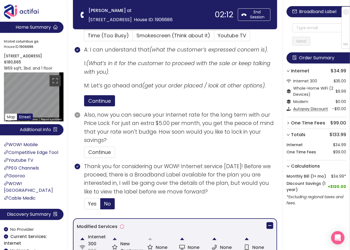
click at [111, 239] on button "button" at bounding box center [114, 238] width 11 height 11
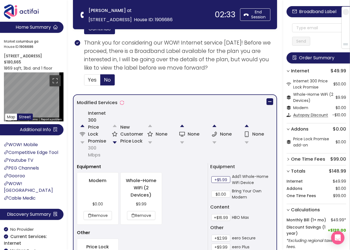
scroll to position [223, 0]
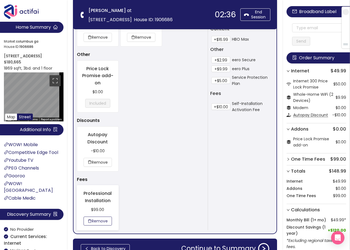
click at [96, 220] on button "Remove" at bounding box center [98, 221] width 28 height 9
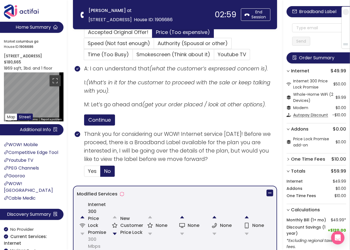
scroll to position [185, 0]
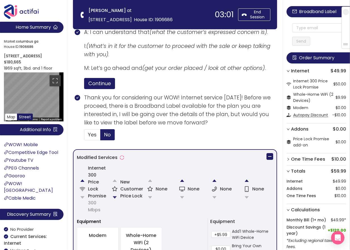
click at [114, 194] on button "button" at bounding box center [114, 197] width 11 height 11
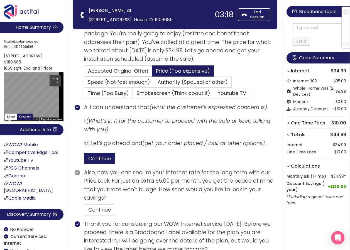
scroll to position [76, 0]
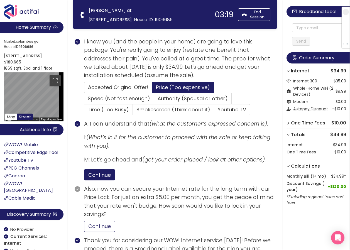
click at [110, 225] on button "Continue" at bounding box center [99, 226] width 31 height 11
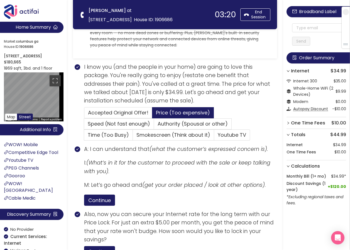
scroll to position [21, 0]
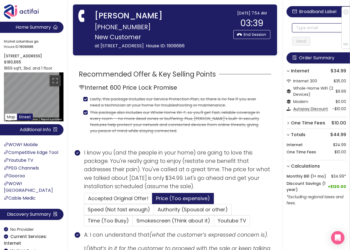
click at [300, 27] on input "text" at bounding box center [319, 27] width 54 height 9
paste input "6532 [GEOGRAPHIC_DATA]"
type input "6532 [GEOGRAPHIC_DATA]"
drag, startPoint x: 326, startPoint y: 26, endPoint x: 239, endPoint y: 10, distance: 88.0
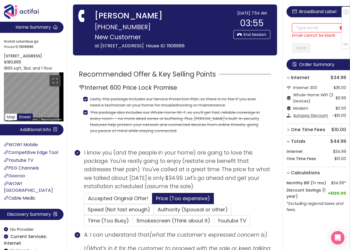
click at [295, 28] on input "text" at bounding box center [319, 27] width 54 height 9
paste input "[EMAIL_ADDRESS][DOMAIN_NAME]"
type input "[EMAIL_ADDRESS][DOMAIN_NAME]"
click at [298, 48] on div "[EMAIL_ADDRESS][DOMAIN_NAME] Email cannot be blank Send" at bounding box center [318, 33] width 63 height 45
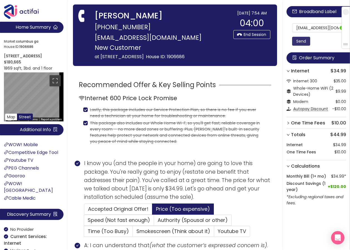
click at [300, 39] on button "Send" at bounding box center [301, 41] width 18 height 9
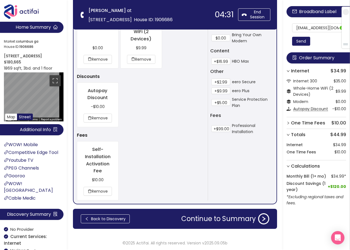
scroll to position [410, 0]
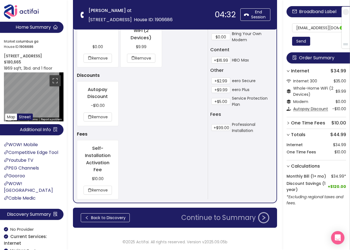
click at [201, 220] on button "Continue to Summary" at bounding box center [225, 217] width 95 height 11
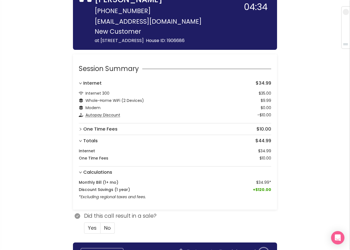
scroll to position [79, 0]
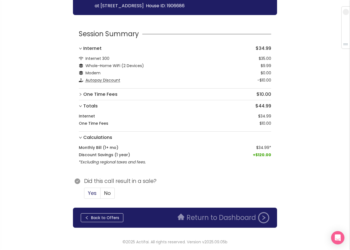
click at [94, 192] on span "Yes" at bounding box center [92, 193] width 9 height 7
click at [84, 195] on input "Yes" at bounding box center [84, 195] width 0 height 0
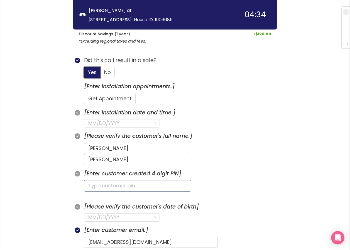
scroll to position [135, 0]
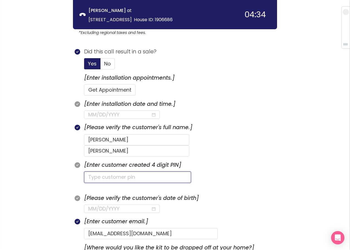
click at [122, 172] on input "text" at bounding box center [137, 177] width 107 height 11
type input "0954"
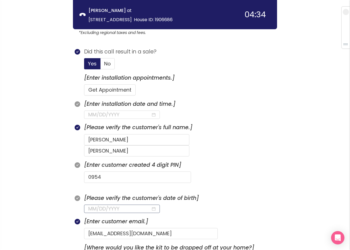
click at [99, 205] on input at bounding box center [119, 209] width 63 height 8
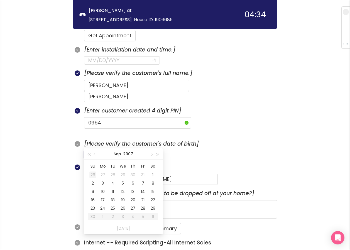
scroll to position [191, 0]
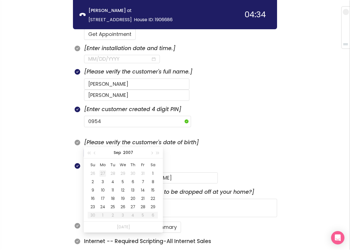
type input "[DATE]"
click at [93, 190] on div "11" at bounding box center [92, 190] width 7 height 7
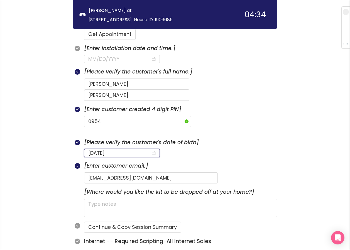
type input "[DATE]"
click at [131, 188] on section "[Where would you like the kit to be dropped off at your home?]" at bounding box center [180, 204] width 193 height 33
click at [102, 58] on input at bounding box center [119, 59] width 63 height 8
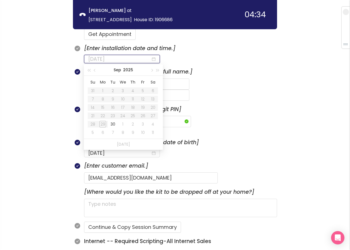
type input "[DATE]"
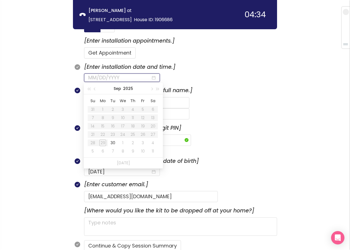
scroll to position [163, 0]
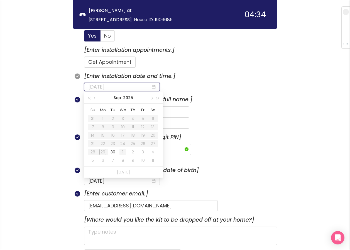
type input "[DATE]"
click at [121, 152] on div "1" at bounding box center [122, 152] width 7 height 7
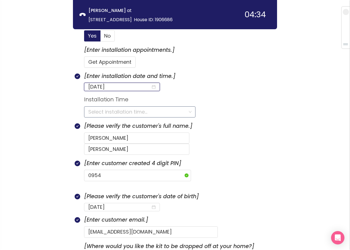
click at [102, 109] on input "search" at bounding box center [137, 112] width 99 height 11
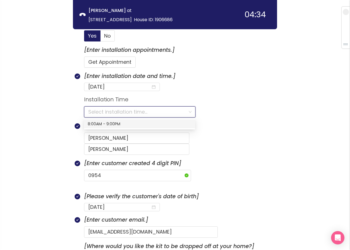
click at [97, 124] on div "8:00AM - 9:00PM" at bounding box center [140, 124] width 104 height 6
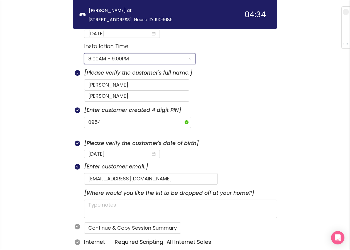
scroll to position [219, 0]
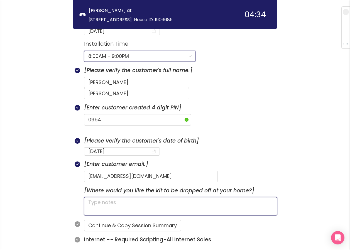
click at [146, 197] on textarea at bounding box center [180, 206] width 193 height 18
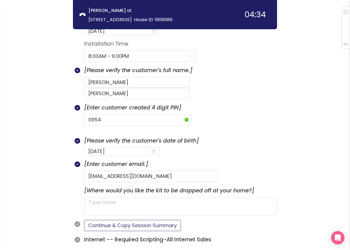
click at [133, 220] on button "Continue & Copy Session Summary" at bounding box center [132, 225] width 97 height 11
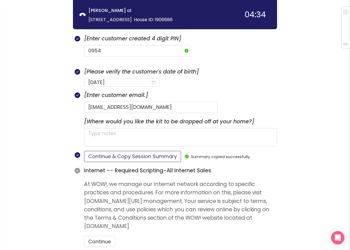
scroll to position [302, 0]
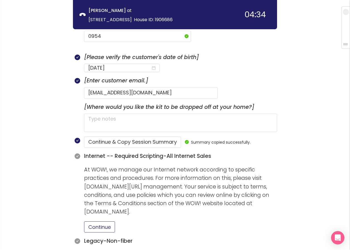
drag, startPoint x: 94, startPoint y: 215, endPoint x: 104, endPoint y: 215, distance: 9.5
click at [94, 221] on button "Continue" at bounding box center [99, 226] width 31 height 11
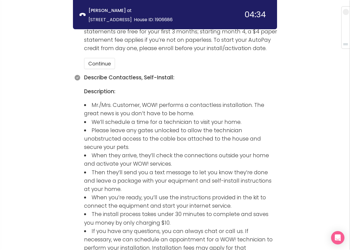
scroll to position [581, 0]
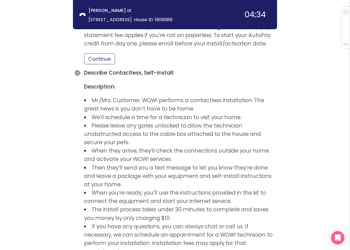
click at [95, 53] on button "Continue" at bounding box center [99, 58] width 31 height 11
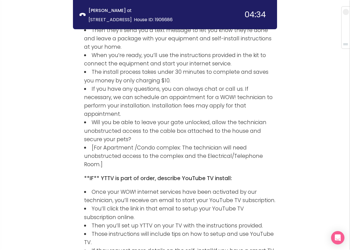
scroll to position [763, 0]
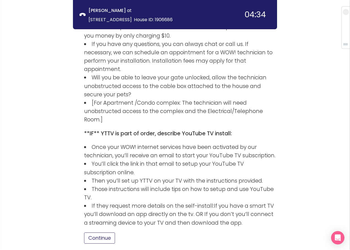
click at [100, 232] on button "Continue" at bounding box center [99, 237] width 31 height 11
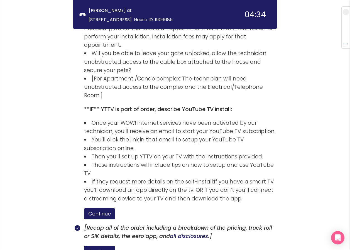
scroll to position [827, 0]
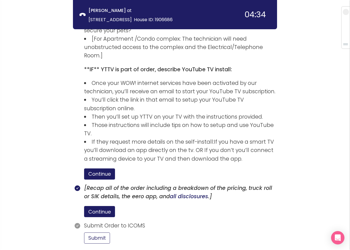
drag, startPoint x: 101, startPoint y: 193, endPoint x: 128, endPoint y: 193, distance: 27.6
click at [101, 232] on button "Submit" at bounding box center [97, 237] width 26 height 11
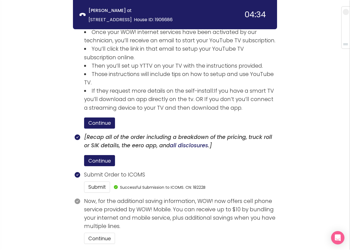
scroll to position [878, 0]
click at [95, 232] on button "Continue" at bounding box center [99, 237] width 31 height 11
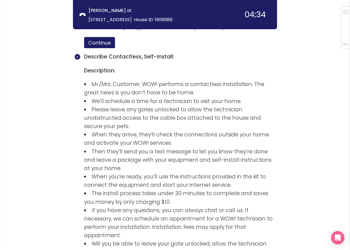
scroll to position [930, 0]
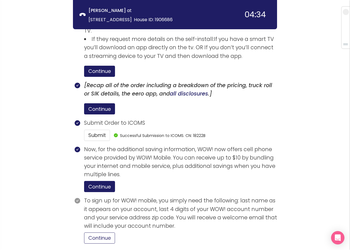
click at [101, 232] on button "Continue" at bounding box center [99, 237] width 31 height 11
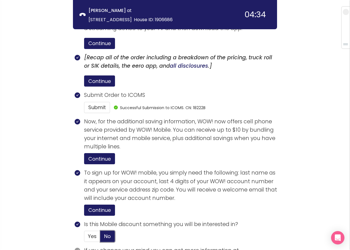
scroll to position [991, 0]
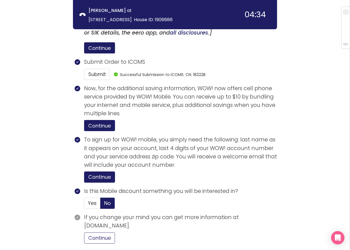
click at [106, 232] on button "Continue" at bounding box center [99, 237] width 31 height 11
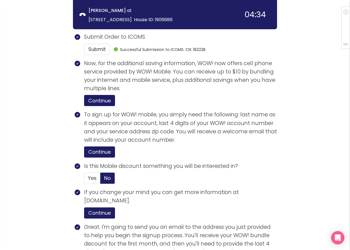
scroll to position [1096, 0]
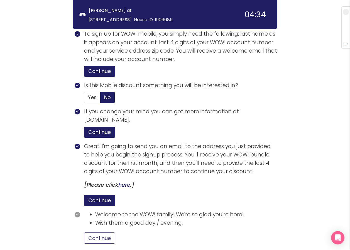
click at [101, 232] on button "Continue" at bounding box center [99, 237] width 31 height 11
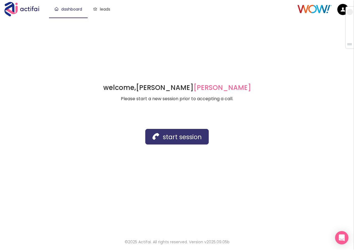
click at [165, 139] on button "start session" at bounding box center [176, 137] width 63 height 16
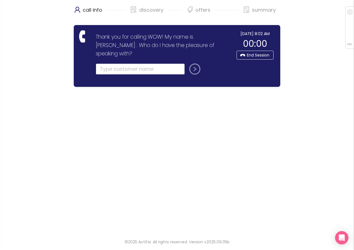
click at [118, 63] on input "text" at bounding box center [140, 68] width 89 height 11
type input "[PERSON_NAME]"
drag, startPoint x: 107, startPoint y: 61, endPoint x: 55, endPoint y: 62, distance: 51.8
click at [55, 62] on div "call info discovery offers summary Thank you for calling WOW! My name is [PERSO…" at bounding box center [177, 116] width 354 height 232
type input "[PERSON_NAME]"
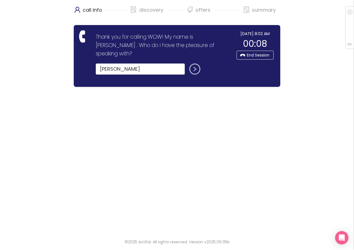
click at [195, 63] on button "submit" at bounding box center [193, 68] width 13 height 11
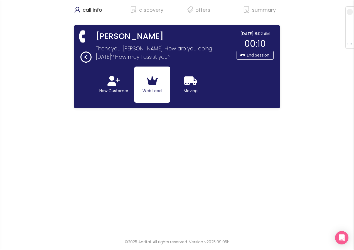
click at [151, 85] on icon "button" at bounding box center [152, 81] width 11 height 10
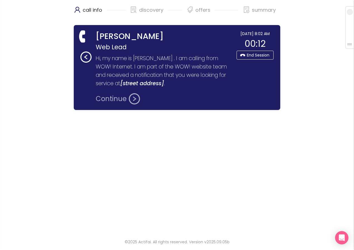
click at [110, 101] on button "Continue" at bounding box center [118, 98] width 44 height 11
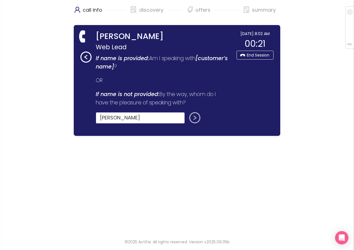
type input "[PERSON_NAME]"
click at [194, 117] on button "submit" at bounding box center [193, 117] width 13 height 11
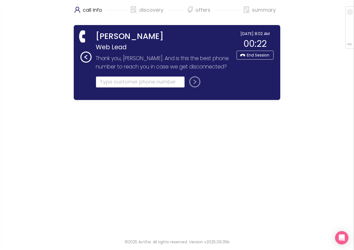
click at [102, 87] on input "tel" at bounding box center [140, 81] width 89 height 11
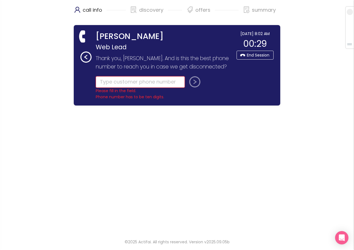
click at [102, 87] on input "tel" at bounding box center [140, 81] width 89 height 11
type input "[PHONE_NUMBER]"
click at [192, 87] on button "submit" at bounding box center [193, 81] width 13 height 11
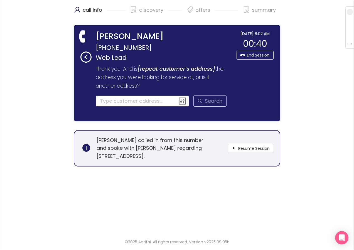
click at [109, 101] on input at bounding box center [143, 101] width 94 height 11
click at [111, 103] on input at bounding box center [143, 101] width 94 height 11
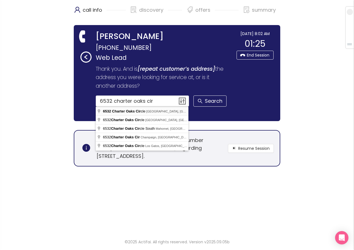
type input "[STREET_ADDRESS]"
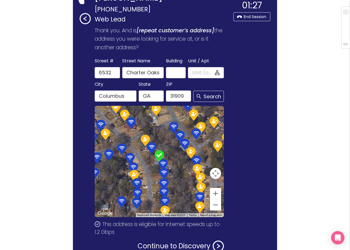
scroll to position [128, 0]
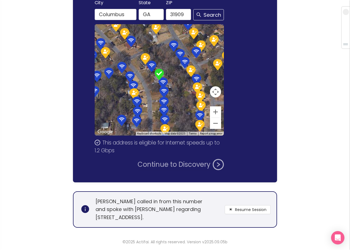
click at [182, 159] on button "Continue to Discovery" at bounding box center [181, 164] width 86 height 11
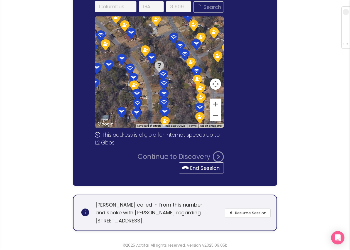
scroll to position [0, 0]
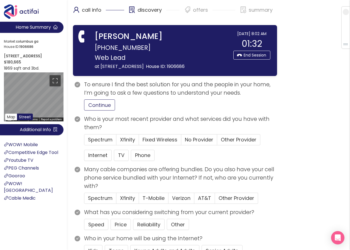
click at [101, 111] on button "Continue" at bounding box center [99, 104] width 31 height 11
click at [193, 143] on span "No Provider" at bounding box center [199, 139] width 28 height 7
click at [181, 141] on input "No Provider" at bounding box center [181, 141] width 0 height 0
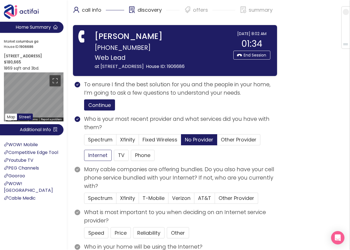
click at [101, 161] on button "Internet" at bounding box center [98, 155] width 28 height 11
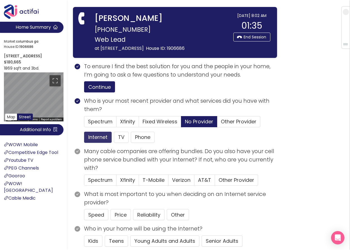
scroll to position [56, 0]
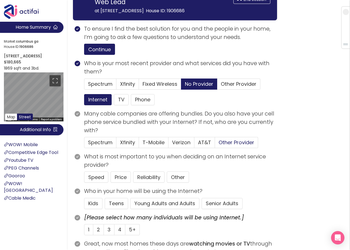
click at [232, 146] on span "Other Provider" at bounding box center [237, 142] width 36 height 7
click at [215, 144] on input "Other Provider" at bounding box center [215, 144] width 0 height 0
click at [117, 183] on button "Price" at bounding box center [121, 177] width 20 height 11
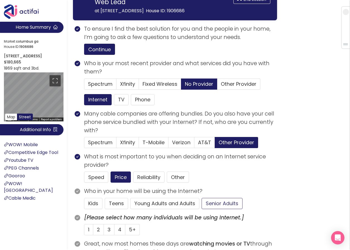
click at [222, 209] on button "Senior Adults" at bounding box center [222, 203] width 41 height 11
drag, startPoint x: 88, startPoint y: 236, endPoint x: 92, endPoint y: 228, distance: 8.8
click at [88, 233] on span "1" at bounding box center [88, 229] width 1 height 7
click at [84, 231] on input "1" at bounding box center [84, 231] width 0 height 0
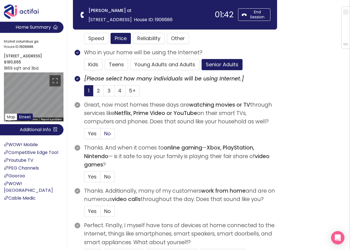
click at [109, 132] on span "No" at bounding box center [107, 133] width 7 height 7
click at [101, 135] on input "No" at bounding box center [101, 135] width 0 height 0
click at [106, 176] on span "No" at bounding box center [107, 176] width 7 height 7
click at [101, 178] on input "No" at bounding box center [101, 178] width 0 height 0
click at [105, 212] on span "No" at bounding box center [107, 211] width 7 height 7
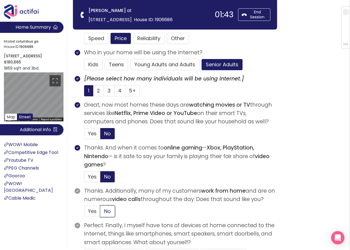
click at [101, 213] on input "No" at bounding box center [101, 213] width 0 height 0
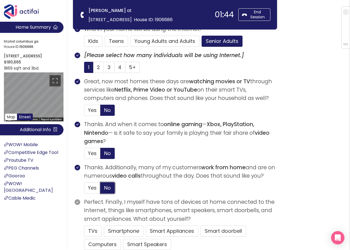
scroll to position [195, 0]
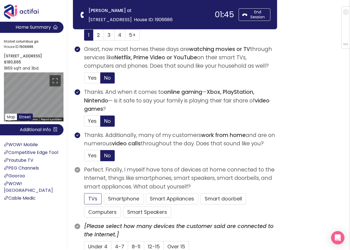
click at [95, 200] on button "TVs" at bounding box center [93, 198] width 18 height 11
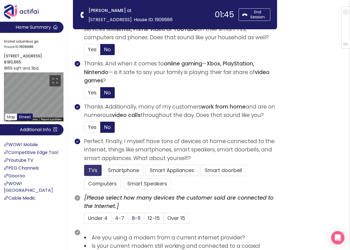
scroll to position [251, 0]
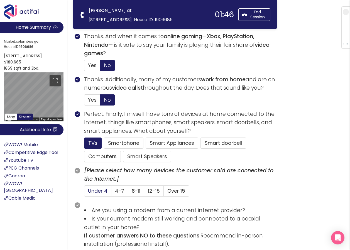
click at [96, 188] on span "Under 4" at bounding box center [97, 190] width 19 height 7
click at [84, 193] on input "Under 4" at bounding box center [84, 193] width 0 height 0
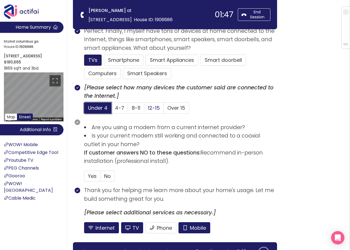
scroll to position [334, 0]
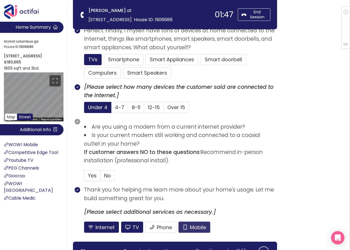
click at [201, 227] on button "Mobile" at bounding box center [194, 227] width 32 height 11
click at [134, 225] on button "TV" at bounding box center [132, 227] width 22 height 11
click at [105, 176] on span "No" at bounding box center [107, 175] width 7 height 7
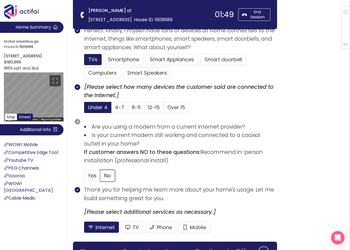
click at [101, 177] on input "No" at bounding box center [101, 177] width 0 height 0
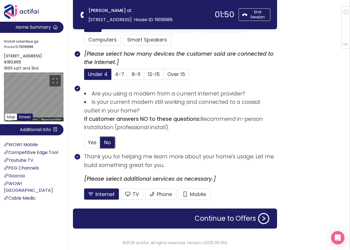
scroll to position [368, 0]
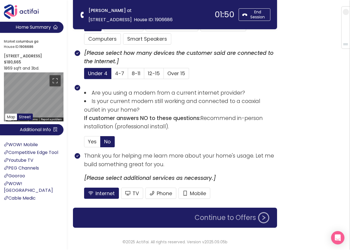
click at [211, 217] on button "Continue to Offers" at bounding box center [231, 217] width 81 height 11
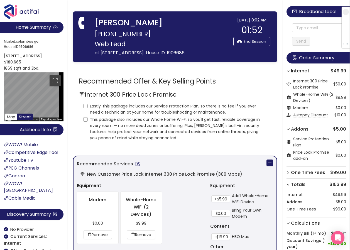
scroll to position [0, 0]
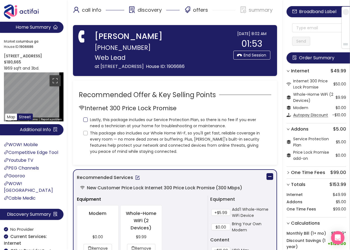
click at [86, 122] on input "Lastly, this package includes our Service Protection Plan, so there is no fee i…" at bounding box center [85, 119] width 4 height 4
checkbox input "true"
click at [84, 135] on input "This package also includes our Whole Home Wi-F, so you'll get fast, reliable co…" at bounding box center [85, 133] width 4 height 4
checkbox input "true"
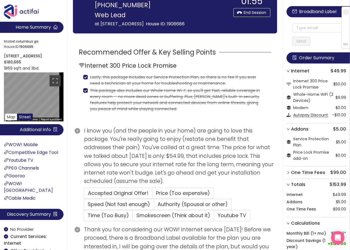
scroll to position [84, 0]
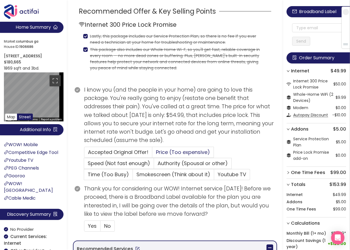
click at [167, 156] on span "Price (Too expensive)" at bounding box center [183, 152] width 54 height 7
click at [152, 154] on input "Price (Too expensive)" at bounding box center [152, 154] width 0 height 0
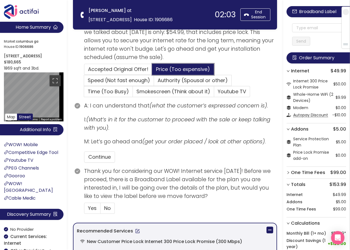
scroll to position [111, 0]
click at [92, 151] on section "A: I can understand that (what the customer’s expressed concern is) . I: (What’…" at bounding box center [180, 133] width 193 height 65
click at [93, 154] on button "Continue" at bounding box center [99, 156] width 31 height 11
click at [105, 206] on span "No" at bounding box center [107, 207] width 7 height 7
click at [101, 210] on input "No" at bounding box center [101, 210] width 0 height 0
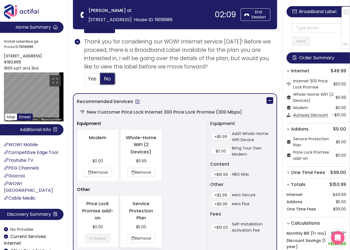
scroll to position [251, 0]
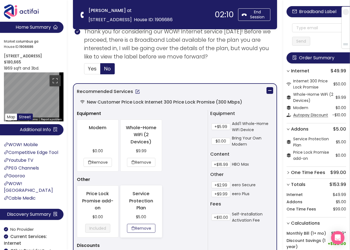
click at [140, 229] on button "Remove" at bounding box center [141, 228] width 28 height 9
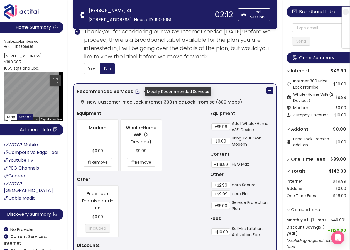
click at [135, 94] on button "button" at bounding box center [137, 91] width 9 height 9
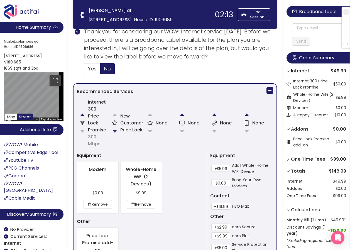
drag, startPoint x: 114, startPoint y: 131, endPoint x: 118, endPoint y: 132, distance: 4.8
click at [114, 131] on button "button" at bounding box center [114, 131] width 11 height 11
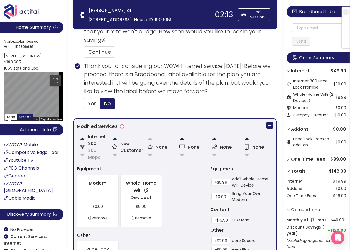
scroll to position [234, 0]
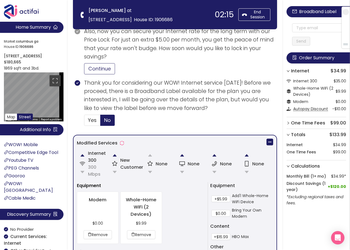
click at [100, 64] on button "Continue" at bounding box center [99, 68] width 31 height 11
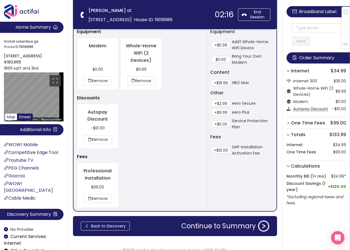
scroll to position [396, 0]
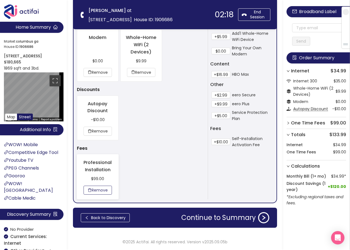
click at [107, 190] on button "Remove" at bounding box center [98, 190] width 28 height 9
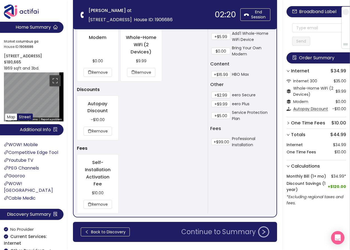
click at [219, 231] on button "Continue to Summary" at bounding box center [225, 231] width 95 height 11
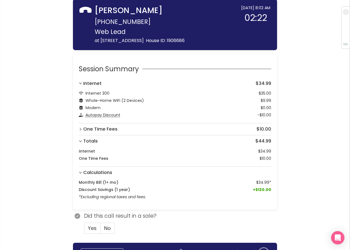
scroll to position [68, 0]
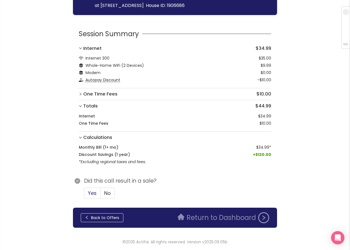
click at [92, 191] on span "Yes" at bounding box center [92, 193] width 9 height 7
click at [84, 195] on input "Yes" at bounding box center [84, 195] width 0 height 0
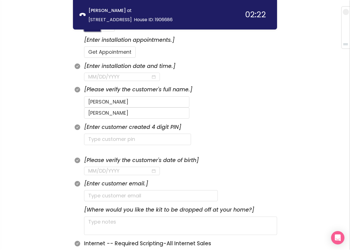
scroll to position [180, 0]
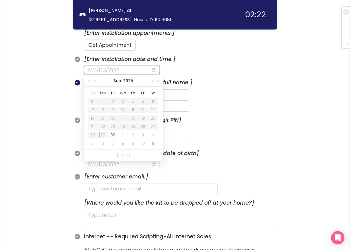
click at [110, 70] on input at bounding box center [119, 70] width 63 height 8
type input "[DATE]"
click at [122, 136] on div "1" at bounding box center [122, 135] width 7 height 7
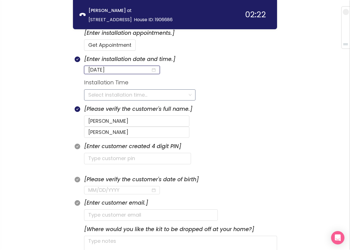
click at [114, 93] on input "search" at bounding box center [137, 95] width 99 height 11
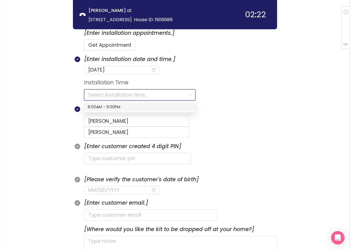
drag, startPoint x: 96, startPoint y: 107, endPoint x: 104, endPoint y: 119, distance: 14.2
click at [96, 107] on div "8:00AM - 9:00PM" at bounding box center [140, 107] width 104 height 6
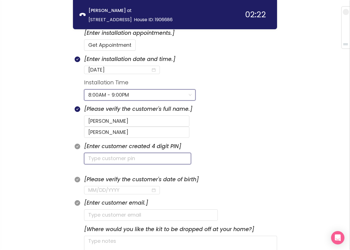
click at [94, 153] on input "text" at bounding box center [137, 158] width 107 height 11
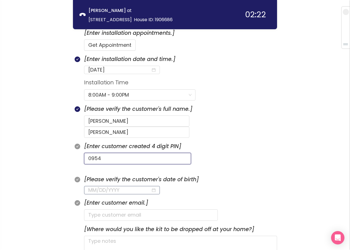
type input "0954"
click at [91, 186] on input at bounding box center [119, 190] width 63 height 8
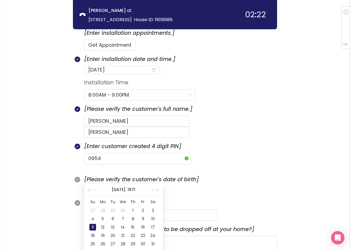
click at [91, 227] on div "11" at bounding box center [92, 227] width 7 height 7
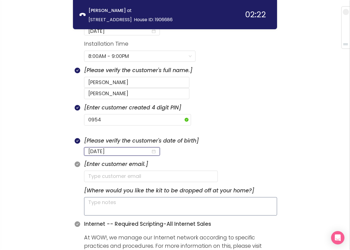
scroll to position [236, 0]
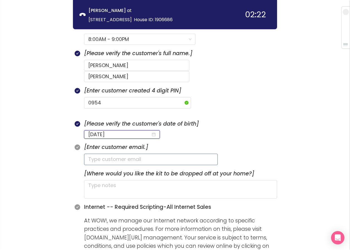
type input "[DATE]"
click at [96, 154] on input "text" at bounding box center [151, 159] width 134 height 11
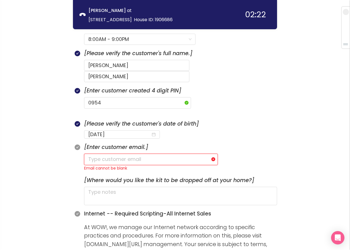
click at [126, 154] on input "text" at bounding box center [151, 159] width 134 height 11
paste input "[PERSON_NAME][EMAIL_ADDRESS][DOMAIN_NAME]"
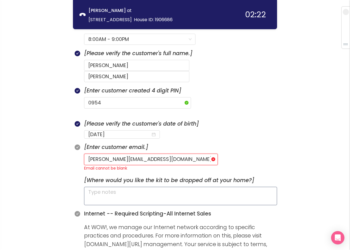
type input "[PERSON_NAME][EMAIL_ADDRESS][DOMAIN_NAME]"
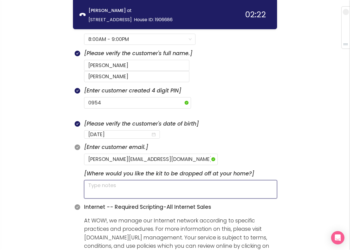
click at [106, 180] on textarea at bounding box center [180, 189] width 193 height 18
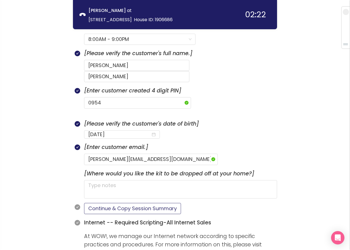
click at [121, 203] on button "Continue & Copy Session Summary" at bounding box center [132, 208] width 97 height 11
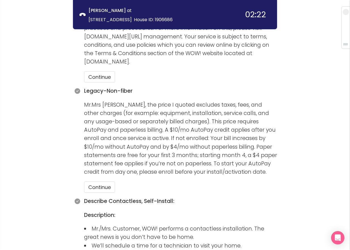
scroll to position [458, 0]
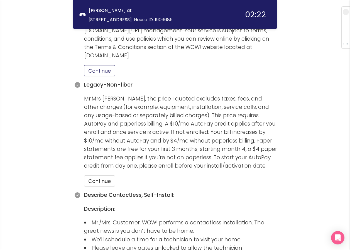
click at [94, 65] on button "Continue" at bounding box center [99, 70] width 31 height 11
click at [98, 175] on button "Continue" at bounding box center [99, 180] width 31 height 11
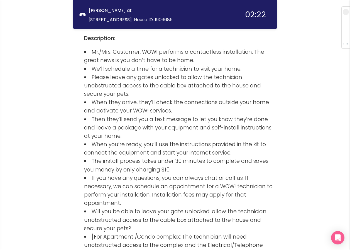
scroll to position [763, 0]
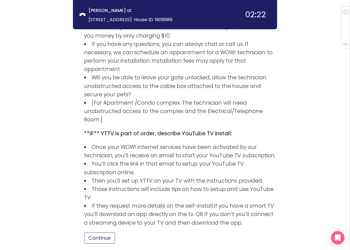
click at [107, 232] on button "Continue" at bounding box center [99, 237] width 31 height 11
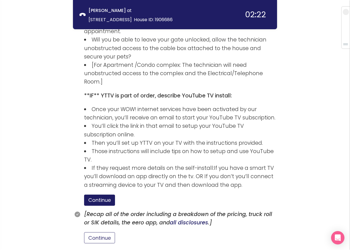
click at [103, 232] on button "Continue" at bounding box center [99, 237] width 31 height 11
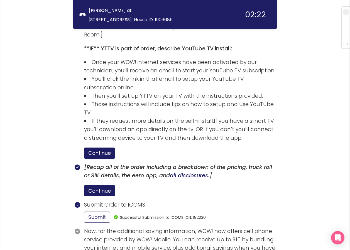
scroll to position [878, 0]
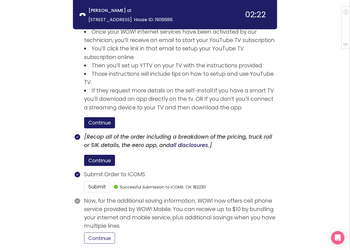
click at [102, 232] on button "Continue" at bounding box center [99, 237] width 31 height 11
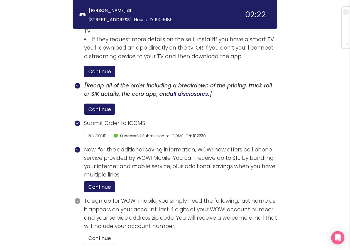
scroll to position [930, 0]
click at [100, 232] on button "Continue" at bounding box center [99, 237] width 31 height 11
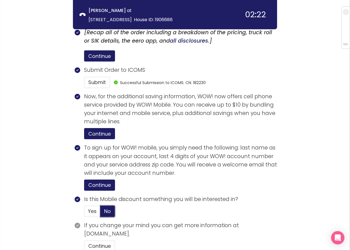
scroll to position [991, 0]
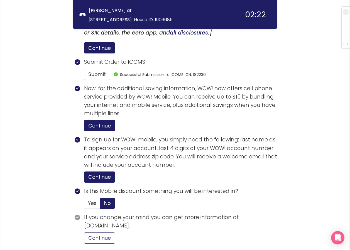
click at [106, 232] on button "Continue" at bounding box center [99, 237] width 31 height 11
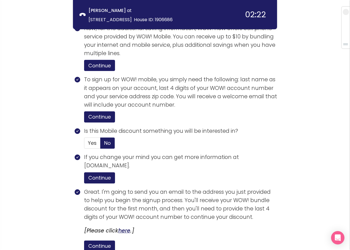
scroll to position [1096, 0]
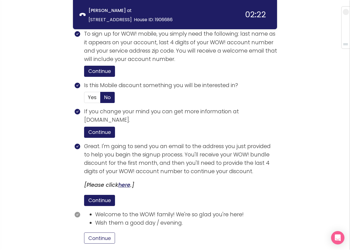
drag, startPoint x: 97, startPoint y: 192, endPoint x: 101, endPoint y: 193, distance: 3.5
click at [98, 232] on button "Continue" at bounding box center [99, 237] width 31 height 11
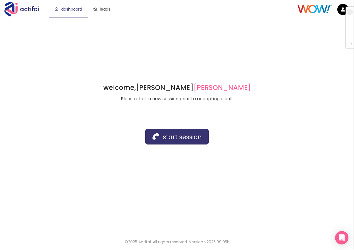
click at [159, 140] on button "start session" at bounding box center [176, 137] width 63 height 16
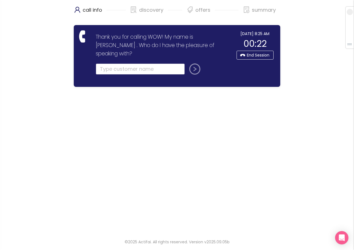
click at [102, 63] on input "text" at bounding box center [140, 68] width 89 height 11
type input "[PERSON_NAME]"
click at [192, 63] on button "submit" at bounding box center [193, 68] width 13 height 11
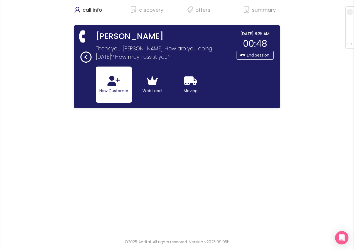
click at [104, 86] on button "New Customer" at bounding box center [114, 85] width 36 height 36
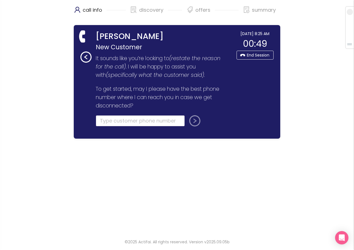
click at [101, 121] on input "tel" at bounding box center [140, 120] width 89 height 11
type input "[PHONE_NUMBER]"
click at [192, 120] on button "submit" at bounding box center [193, 120] width 13 height 11
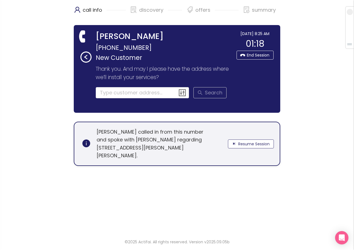
click at [244, 143] on button "Resume Session" at bounding box center [251, 143] width 46 height 9
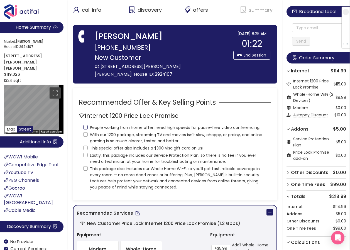
click at [86, 125] on input "People working from home often need high speeds for pause-free video conferenci…" at bounding box center [85, 127] width 4 height 4
checkbox input "true"
click at [86, 132] on input "With our 1200 package, streaming TV and movies isn't slow, choppy, or grainy, a…" at bounding box center [85, 134] width 4 height 4
checkbox input "true"
click at [86, 146] on input "This special offer also includes a $300 Visa gift card on us!" at bounding box center [85, 148] width 4 height 4
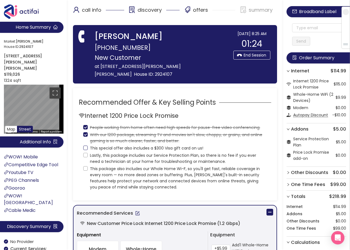
checkbox input "true"
click at [85, 153] on input "Lastly, this package includes our Service Protection Plan, so there is no fee i…" at bounding box center [85, 155] width 4 height 4
checkbox input "true"
click at [85, 165] on label "This package also includes our Whole Home Wi-F, so you'll get fast, reliable co…" at bounding box center [174, 178] width 183 height 26
click at [85, 166] on input "This package also includes our Whole Home Wi-F, so you'll get fast, reliable co…" at bounding box center [85, 168] width 4 height 4
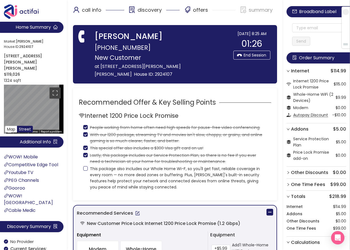
checkbox input "true"
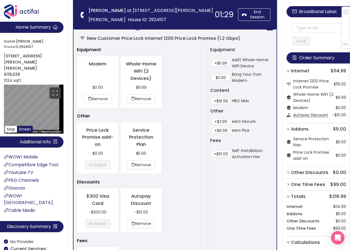
scroll to position [278, 0]
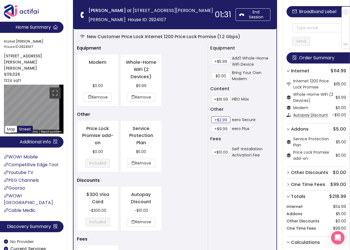
click at [221, 119] on button "+$2.99" at bounding box center [220, 119] width 19 height 7
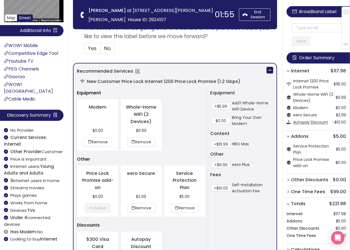
scroll to position [111, 0]
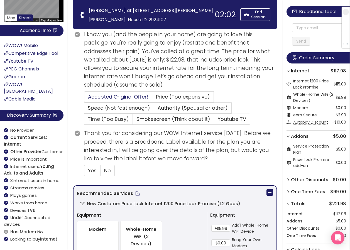
click at [92, 96] on span "Accepted Original Offer!" at bounding box center [118, 96] width 60 height 7
click at [84, 99] on input "Accepted Original Offer!" at bounding box center [84, 99] width 0 height 0
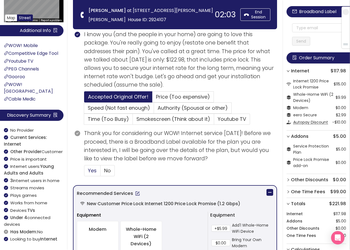
click at [91, 169] on span "Yes" at bounding box center [92, 170] width 9 height 7
click at [84, 172] on input "Yes" at bounding box center [84, 172] width 0 height 0
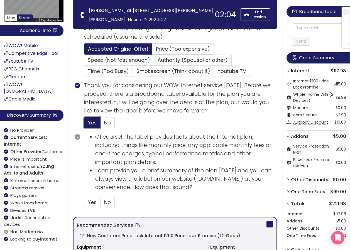
scroll to position [167, 0]
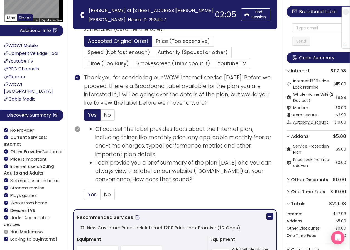
click at [92, 195] on span "Yes" at bounding box center [92, 194] width 9 height 7
click at [84, 196] on input "Yes" at bounding box center [84, 196] width 0 height 0
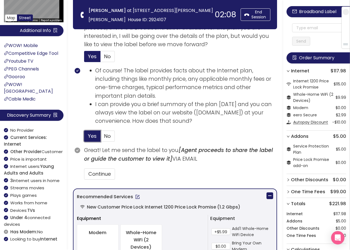
scroll to position [306, 0]
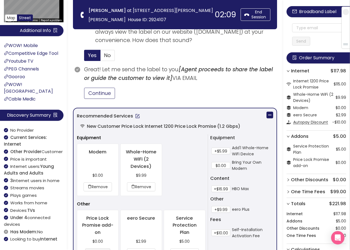
click at [106, 93] on button "Continue" at bounding box center [99, 93] width 31 height 11
click at [300, 27] on input "text" at bounding box center [319, 27] width 54 height 9
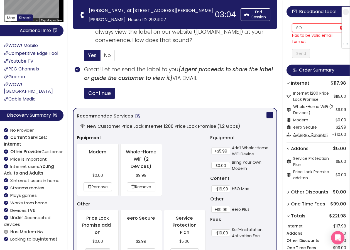
click at [312, 28] on input "SO" at bounding box center [319, 27] width 54 height 9
drag, startPoint x: 324, startPoint y: 28, endPoint x: 289, endPoint y: 28, distance: 35.4
click at [289, 28] on div "Broadband Label [EMAIL_ADDRESS][DOMAIN_NAME] Has to be valid email format Send …" at bounding box center [316, 169] width 67 height 339
click at [301, 27] on input "[EMAIL_ADDRESS][DOMAIN_NAME]" at bounding box center [319, 27] width 54 height 9
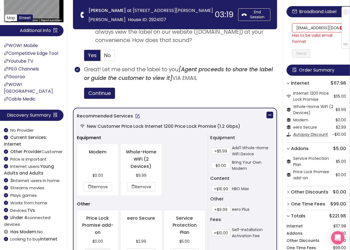
scroll to position [0, 28]
drag, startPoint x: 299, startPoint y: 29, endPoint x: 342, endPoint y: 33, distance: 42.8
click at [142, 25] on section "Home Summary Market: [PERSON_NAME][GEOGRAPHIC_DATA] ID: 2924107 [STREET_ADDRESS…" at bounding box center [175, 62] width 350 height 737
type input "[EMAIL_ADDRESS][DOMAIN_NAME]"
click at [306, 53] on div "Broadband Label [EMAIL_ADDRESS][DOMAIN_NAME] Has to be valid email format Send …" at bounding box center [316, 169] width 67 height 339
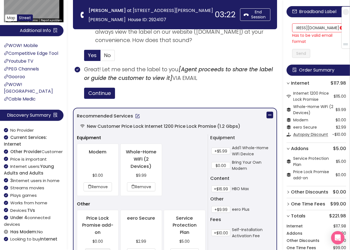
scroll to position [0, 0]
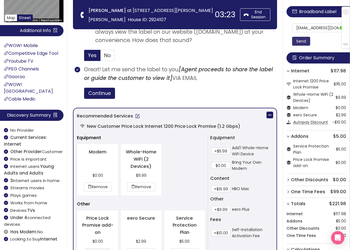
click at [305, 42] on button "Send" at bounding box center [301, 41] width 18 height 9
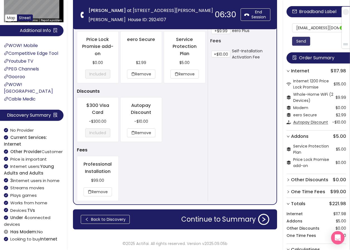
scroll to position [487, 0]
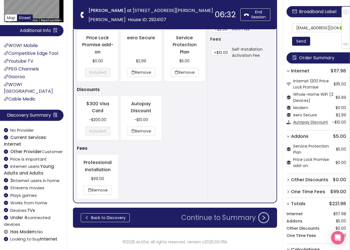
click at [201, 216] on button "Continue to Summary" at bounding box center [225, 217] width 95 height 11
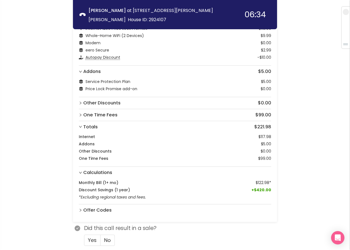
scroll to position [82, 0]
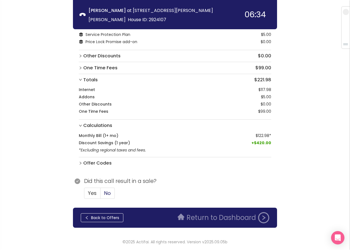
click at [110, 194] on span "No" at bounding box center [107, 193] width 7 height 7
click at [101, 195] on input "No" at bounding box center [101, 195] width 0 height 0
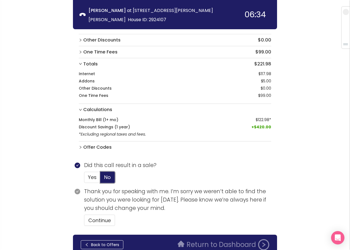
scroll to position [125, 0]
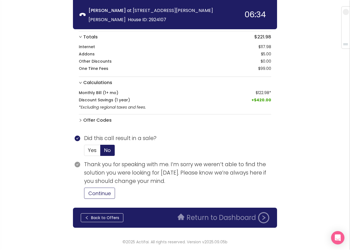
click at [101, 193] on button "Continue" at bounding box center [99, 193] width 31 height 11
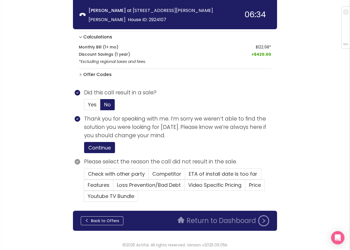
scroll to position [174, 0]
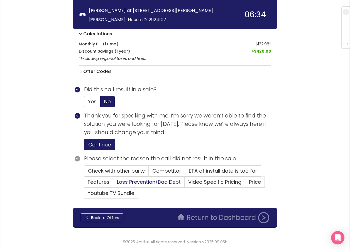
click at [136, 182] on span "Loss Prevention/Bad Debt" at bounding box center [149, 181] width 64 height 7
click at [113, 184] on input "Loss Prevention/Bad Debt" at bounding box center [113, 184] width 0 height 0
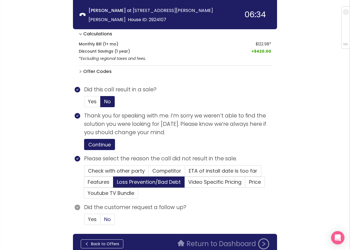
click at [106, 219] on span "No" at bounding box center [107, 219] width 7 height 7
click at [101, 221] on input "No" at bounding box center [101, 221] width 0 height 0
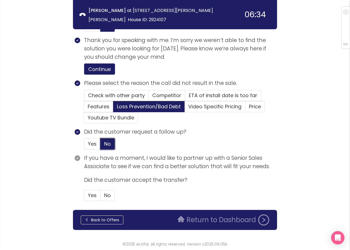
scroll to position [252, 0]
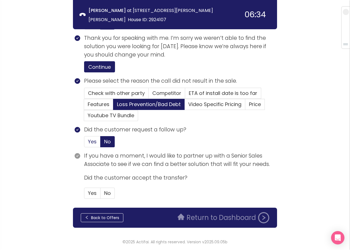
click at [93, 141] on span "Yes" at bounding box center [92, 141] width 9 height 7
click at [84, 143] on input "Yes" at bounding box center [84, 143] width 0 height 0
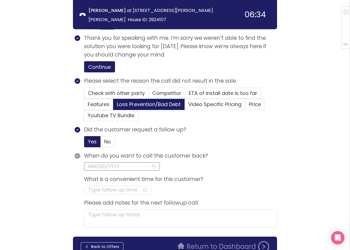
click at [113, 168] on input at bounding box center [119, 167] width 63 height 8
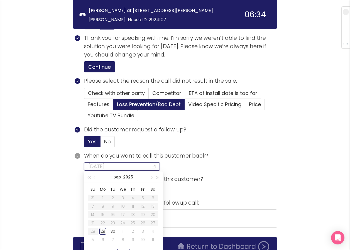
type input "[DATE]"
click at [101, 232] on div "29" at bounding box center [102, 231] width 7 height 7
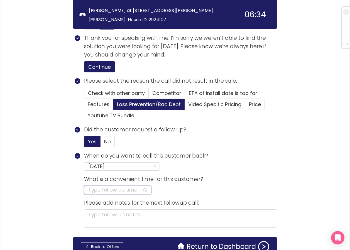
click at [108, 193] on input at bounding box center [115, 190] width 54 height 8
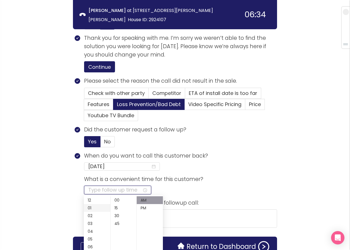
click at [87, 209] on div "01" at bounding box center [97, 208] width 26 height 8
click at [140, 208] on div "PM" at bounding box center [150, 208] width 26 height 8
type input "01:00 PM"
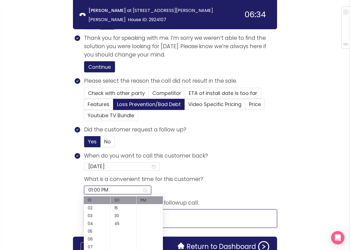
click at [177, 219] on textarea at bounding box center [180, 218] width 193 height 18
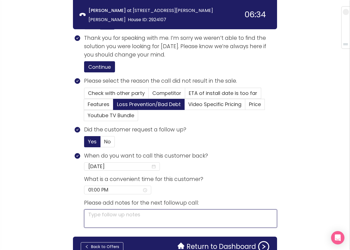
drag, startPoint x: 126, startPoint y: 218, endPoint x: 127, endPoint y: 215, distance: 2.9
click at [126, 217] on textarea at bounding box center [180, 218] width 193 height 18
type textarea "L"
type textarea "LE"
type textarea "LEA"
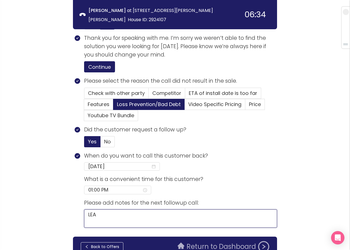
type textarea "LEAS"
type textarea "LEASE"
type textarea "LEASE N"
type textarea "LEASE NE"
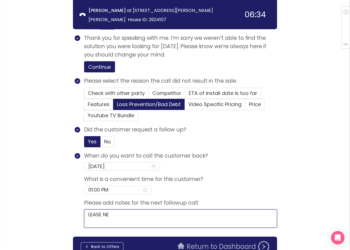
type textarea "LEASE NEE"
type textarea "LEASE NEED"
type textarea "LEASE NEEDE"
type textarea "LEASE NEEDED"
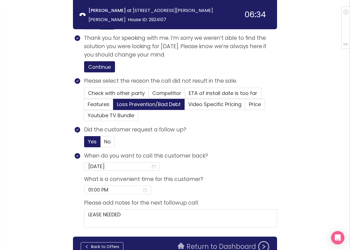
click at [192, 246] on button "Return to Dashboard" at bounding box center [223, 246] width 98 height 11
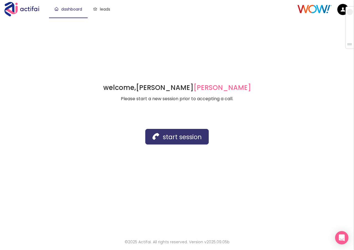
click at [182, 137] on button "start session" at bounding box center [176, 137] width 63 height 16
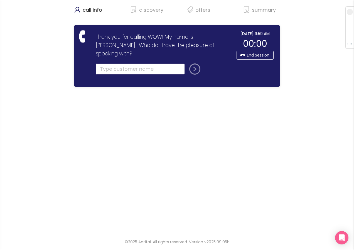
click at [105, 63] on input "text" at bounding box center [140, 68] width 89 height 11
click at [102, 63] on input "text" at bounding box center [140, 68] width 89 height 11
type input "[PERSON_NAME]"
click at [195, 64] on button "submit" at bounding box center [193, 68] width 13 height 11
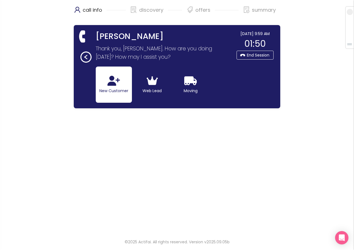
click at [113, 90] on button "New Customer" at bounding box center [114, 85] width 36 height 36
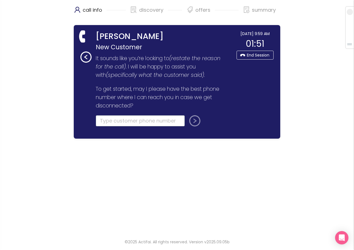
click at [104, 121] on input "tel" at bounding box center [140, 120] width 89 height 11
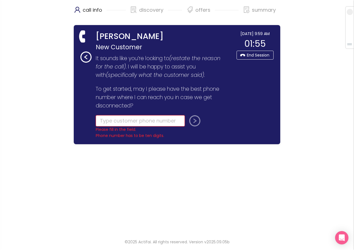
click at [133, 121] on input "tel" at bounding box center [140, 120] width 89 height 11
type input "[PHONE_NUMBER]"
click at [194, 121] on button "submit" at bounding box center [193, 120] width 13 height 11
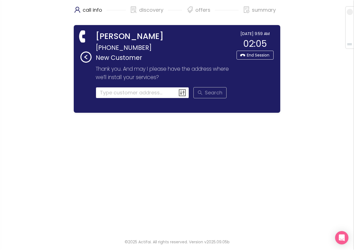
click at [117, 92] on input at bounding box center [143, 92] width 94 height 11
click at [109, 95] on input at bounding box center [143, 92] width 94 height 11
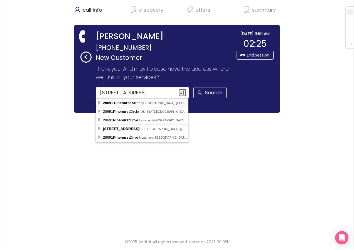
type input "[STREET_ADDRESS]"
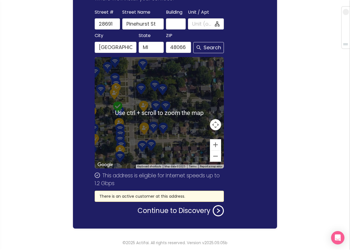
scroll to position [80, 0]
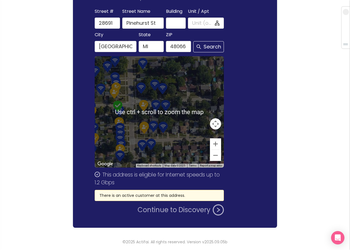
click at [149, 212] on button "Continue to Discovery" at bounding box center [181, 209] width 86 height 11
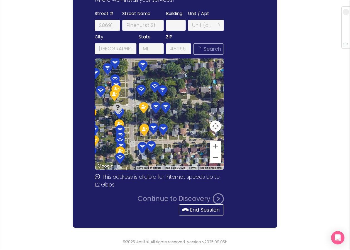
scroll to position [0, 0]
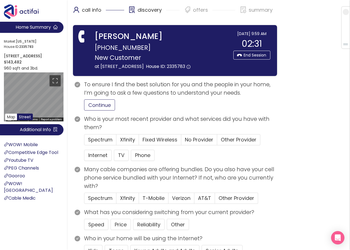
click at [107, 105] on button "Continue" at bounding box center [99, 104] width 31 height 11
click at [227, 136] on span "Other Provider" at bounding box center [239, 139] width 36 height 7
click at [217, 141] on input "Other Provider" at bounding box center [217, 141] width 0 height 0
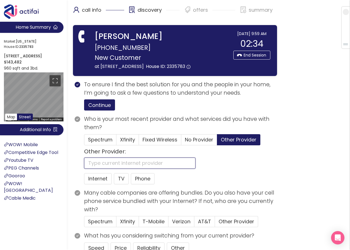
click at [111, 161] on input "text" at bounding box center [139, 163] width 111 height 11
type input "WOW"
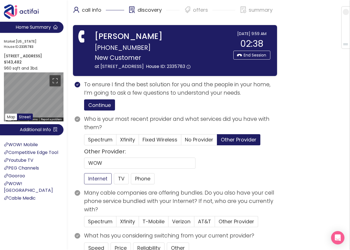
click at [94, 180] on button "Internet" at bounding box center [98, 178] width 28 height 11
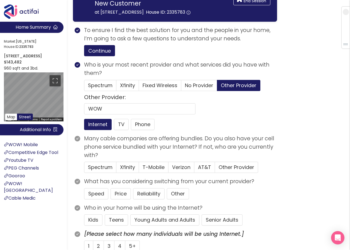
scroll to position [56, 0]
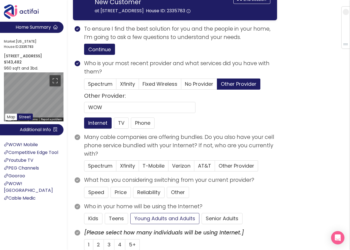
click at [177, 218] on button "Young Adults and Adults" at bounding box center [164, 218] width 69 height 11
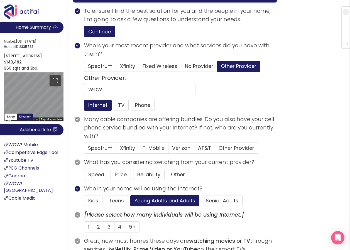
scroll to position [84, 0]
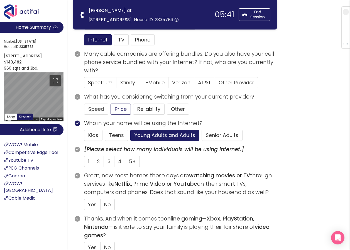
click at [116, 107] on button "Price" at bounding box center [121, 109] width 20 height 11
click at [87, 161] on label "1" at bounding box center [88, 161] width 9 height 11
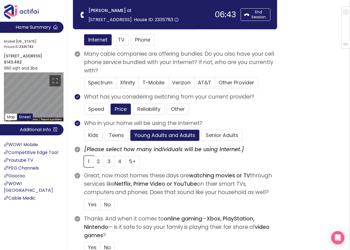
click at [84, 163] on input "1" at bounding box center [84, 163] width 0 height 0
click at [91, 203] on span "Yes" at bounding box center [92, 204] width 9 height 7
click at [84, 206] on input "Yes" at bounding box center [84, 206] width 0 height 0
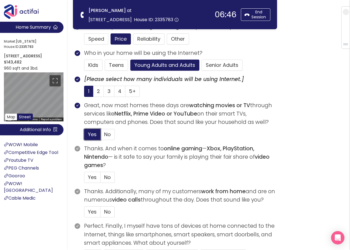
scroll to position [167, 0]
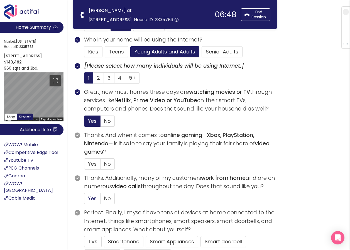
click at [94, 196] on span "Yes" at bounding box center [92, 198] width 9 height 7
click at [84, 200] on input "Yes" at bounding box center [84, 200] width 0 height 0
click at [89, 240] on button "TVs" at bounding box center [93, 241] width 18 height 11
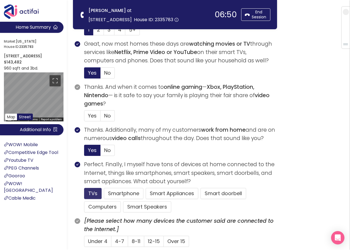
scroll to position [223, 0]
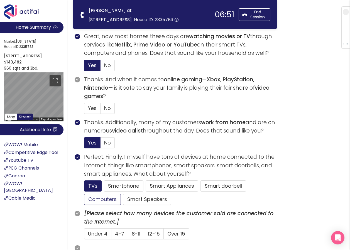
click at [99, 202] on button "Computers" at bounding box center [102, 199] width 37 height 11
click at [123, 185] on button "Smartphone" at bounding box center [124, 185] width 40 height 11
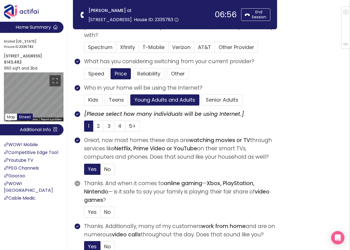
scroll to position [111, 0]
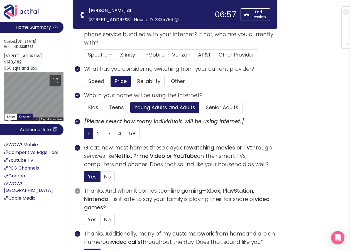
click at [90, 218] on span "Yes" at bounding box center [92, 219] width 9 height 7
click at [84, 221] on input "Yes" at bounding box center [84, 221] width 0 height 0
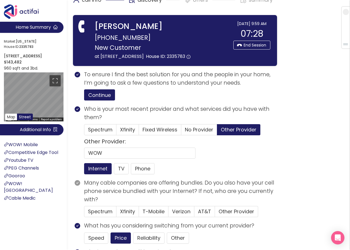
scroll to position [28, 0]
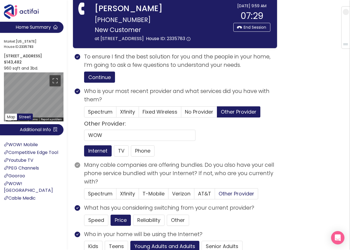
click at [226, 195] on span "Other Provider" at bounding box center [237, 193] width 36 height 7
click at [215, 195] on input "Other Provider" at bounding box center [215, 195] width 0 height 0
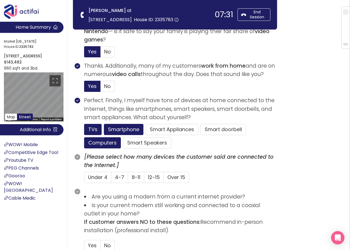
scroll to position [306, 0]
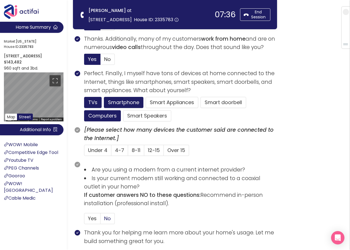
click at [105, 217] on span "No" at bounding box center [107, 218] width 7 height 7
click at [101, 220] on input "No" at bounding box center [101, 220] width 0 height 0
drag, startPoint x: 96, startPoint y: 217, endPoint x: 101, endPoint y: 212, distance: 7.1
click at [96, 217] on span "Yes" at bounding box center [92, 218] width 9 height 7
click at [84, 220] on input "Yes" at bounding box center [84, 220] width 0 height 0
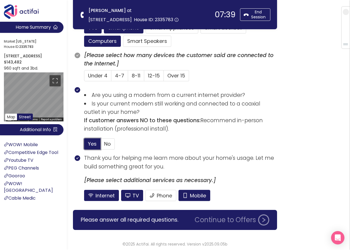
scroll to position [383, 0]
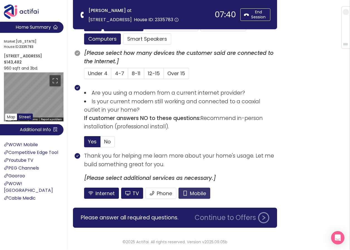
click at [192, 188] on button "Mobile" at bounding box center [194, 193] width 32 height 11
click at [134, 191] on button "TV" at bounding box center [132, 193] width 22 height 11
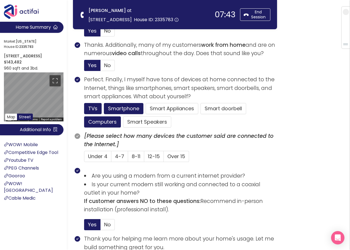
scroll to position [300, 0]
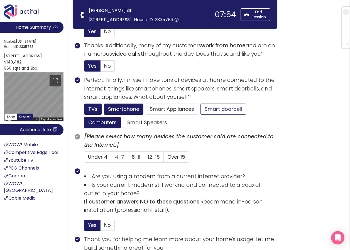
click at [213, 111] on button "Smart doorbell" at bounding box center [223, 109] width 46 height 11
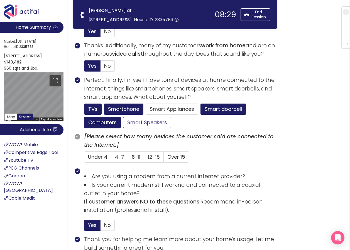
click at [143, 124] on button "Smart Speakers" at bounding box center [147, 122] width 48 height 11
click at [128, 156] on label "8-11" at bounding box center [136, 156] width 16 height 11
click at [128, 159] on input "8-11" at bounding box center [128, 159] width 0 height 0
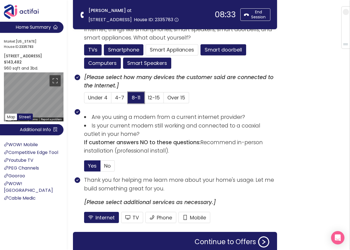
scroll to position [383, 0]
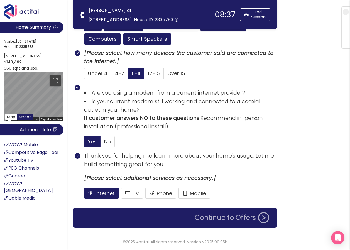
click at [224, 217] on button "Continue to Offers" at bounding box center [231, 217] width 81 height 11
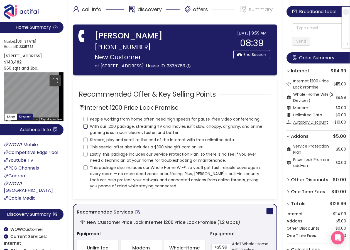
scroll to position [0, 0]
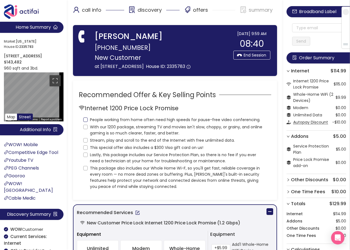
click at [84, 117] on label "People working from home often need high speeds for pause-free video conferenci…" at bounding box center [172, 119] width 179 height 7
click at [84, 117] on input "People working from home often need high speeds for pause-free video conferenci…" at bounding box center [85, 119] width 4 height 4
checkbox input "true"
click at [86, 128] on input "With our 1200 package, streaming TV and movies isn't slow, choppy, or grainy, a…" at bounding box center [85, 127] width 4 height 4
checkbox input "true"
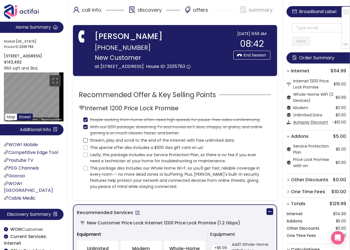
click at [84, 139] on input "Stream, play and scroll to the end of the Internet with free unlimited data." at bounding box center [85, 140] width 4 height 4
checkbox input "true"
click at [84, 147] on input "This special offer also includes a $300 Visa gift card on us!" at bounding box center [85, 147] width 4 height 4
checkbox input "true"
click at [84, 157] on label "Lastly, this package includes our Service Protection Plan, so there is no fee i…" at bounding box center [174, 157] width 183 height 13
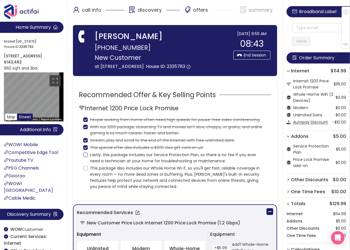
click at [84, 157] on input "Lastly, this package includes our Service Protection Plan, so there is no fee i…" at bounding box center [85, 155] width 4 height 4
checkbox input "true"
click at [83, 170] on input "This package also includes our Whole Home Wi-F, so you'll get fast, reliable co…" at bounding box center [85, 168] width 4 height 4
checkbox input "true"
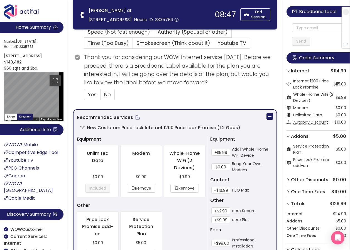
scroll to position [195, 0]
click at [219, 211] on button "+$2.99" at bounding box center [220, 210] width 19 height 7
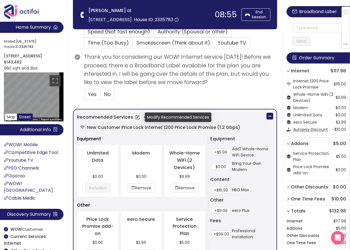
click at [136, 116] on button "button" at bounding box center [137, 117] width 9 height 9
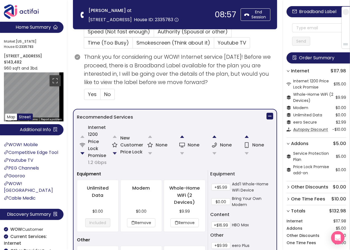
click at [115, 151] on button "button" at bounding box center [114, 153] width 11 height 11
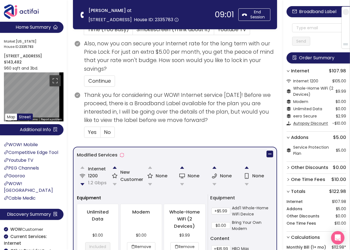
scroll to position [202, 0]
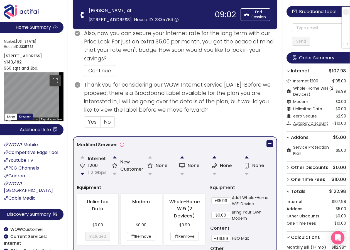
click at [114, 158] on button "button" at bounding box center [114, 157] width 11 height 11
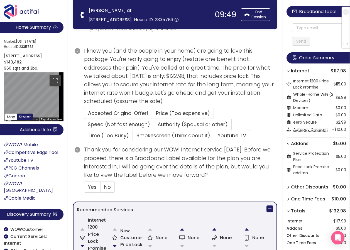
scroll to position [56, 0]
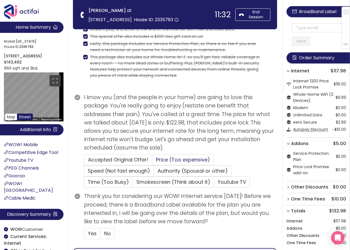
click at [158, 160] on span "Price (Too expensive)" at bounding box center [183, 159] width 54 height 7
click at [152, 161] on input "Price (Too expensive)" at bounding box center [152, 161] width 0 height 0
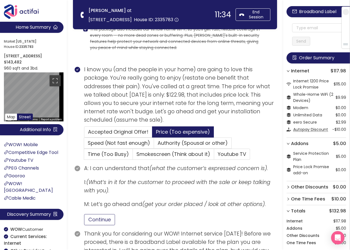
click at [103, 219] on button "Continue" at bounding box center [99, 219] width 31 height 11
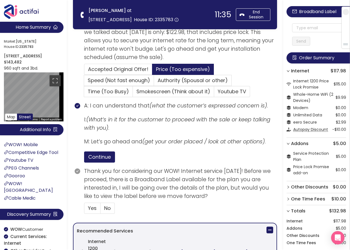
scroll to position [195, 0]
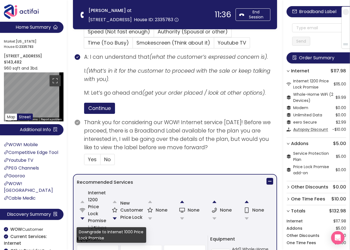
click at [82, 217] on button "button" at bounding box center [82, 218] width 11 height 11
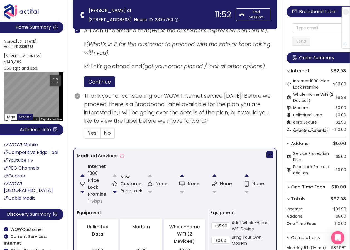
scroll to position [240, 0]
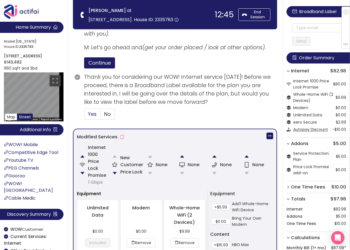
click at [91, 116] on span "Yes" at bounding box center [92, 114] width 9 height 7
click at [84, 116] on input "Yes" at bounding box center [84, 116] width 0 height 0
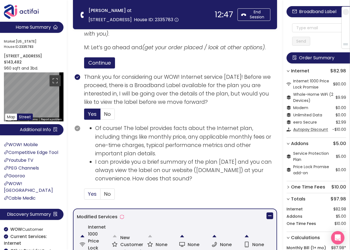
click at [99, 196] on label "Yes" at bounding box center [92, 193] width 16 height 11
click at [84, 196] on input "Yes" at bounding box center [84, 196] width 0 height 0
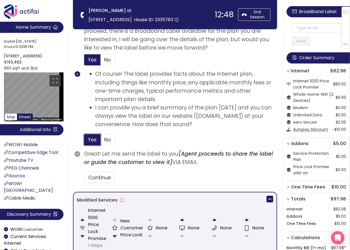
scroll to position [296, 0]
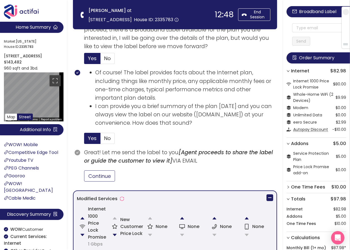
click at [104, 171] on button "Continue" at bounding box center [99, 175] width 31 height 11
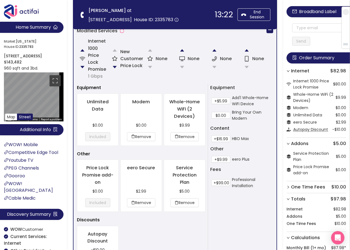
scroll to position [463, 0]
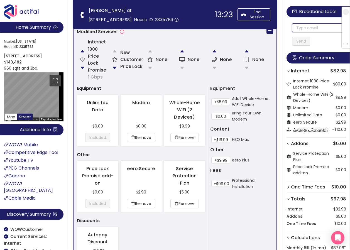
click at [299, 28] on input "text" at bounding box center [319, 27] width 54 height 9
drag, startPoint x: 326, startPoint y: 29, endPoint x: 247, endPoint y: 26, distance: 79.1
click at [300, 28] on input "[EMAIL_ADDRESS][DOMAIN_NAME]" at bounding box center [319, 27] width 54 height 9
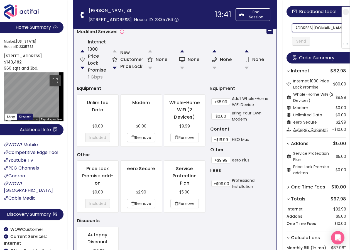
scroll to position [0, 27]
drag, startPoint x: 300, startPoint y: 28, endPoint x: 341, endPoint y: 28, distance: 41.2
type input "[EMAIL_ADDRESS][DOMAIN_NAME]"
click at [307, 41] on button "Send" at bounding box center [301, 41] width 18 height 9
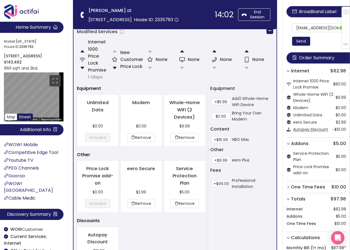
scroll to position [608, 0]
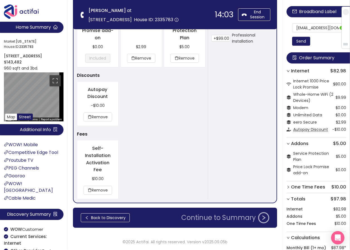
click at [206, 219] on button "Continue to Summary" at bounding box center [225, 217] width 95 height 11
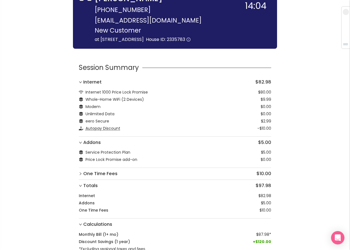
scroll to position [58, 0]
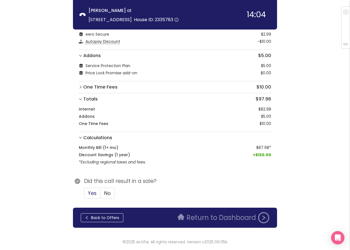
click at [94, 193] on span "Yes" at bounding box center [92, 193] width 9 height 7
click at [84, 195] on input "Yes" at bounding box center [84, 195] width 0 height 0
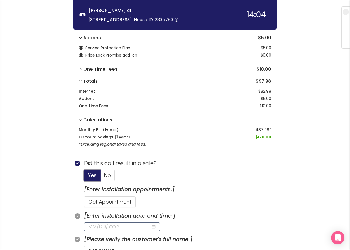
scroll to position [142, 0]
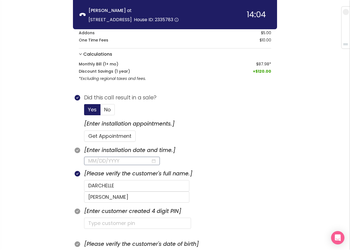
click at [108, 160] on input at bounding box center [119, 161] width 63 height 8
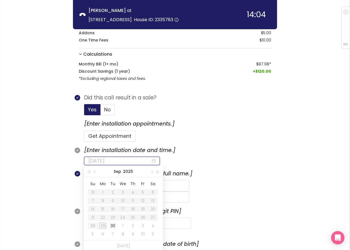
type input "[DATE]"
click at [114, 226] on div "30" at bounding box center [112, 225] width 7 height 7
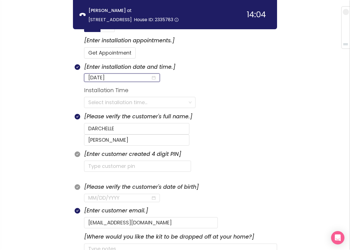
scroll to position [226, 0]
click at [138, 99] on input "search" at bounding box center [137, 102] width 99 height 11
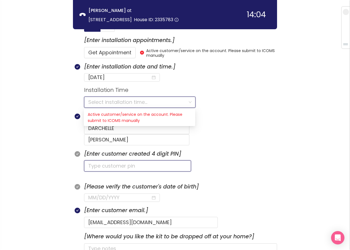
click at [90, 160] on input "text" at bounding box center [137, 165] width 107 height 11
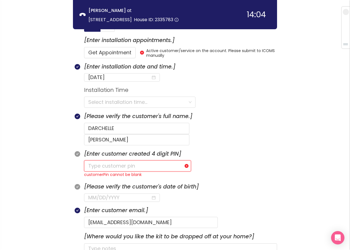
click at [95, 160] on input "text" at bounding box center [137, 165] width 107 height 11
type input "0425"
click at [89, 194] on input at bounding box center [119, 198] width 63 height 8
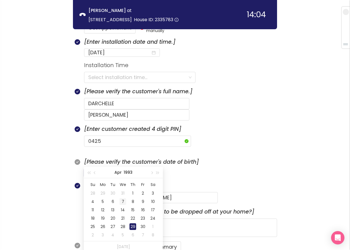
scroll to position [281, 0]
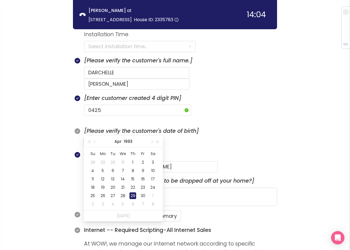
click at [132, 196] on div "29" at bounding box center [132, 195] width 7 height 7
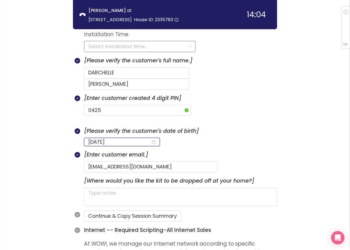
type input "[DATE]"
click at [97, 46] on input "search" at bounding box center [137, 46] width 99 height 11
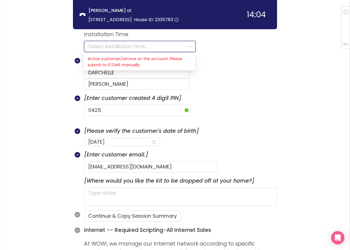
click at [209, 129] on section "[Please verify the customer's date of birth] [DEMOGRAPHIC_DATA]" at bounding box center [180, 138] width 193 height 23
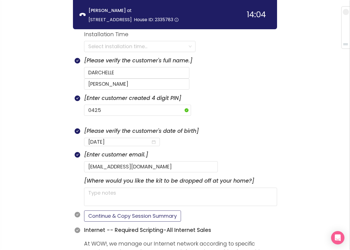
click at [120, 210] on button "Continue & Copy Session Summary" at bounding box center [132, 215] width 97 height 11
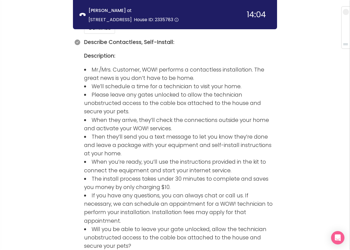
scroll to position [752, 0]
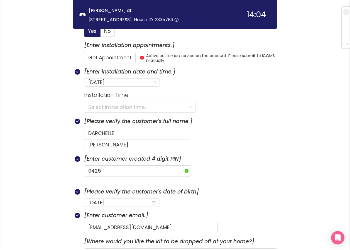
scroll to position [233, 0]
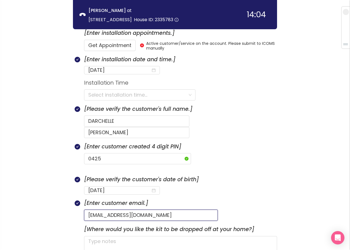
drag, startPoint x: 181, startPoint y: 204, endPoint x: 74, endPoint y: 200, distance: 107.2
click at [74, 200] on div "[Enter customer email.] [EMAIL_ADDRESS][DOMAIN_NAME]" at bounding box center [175, 212] width 204 height 26
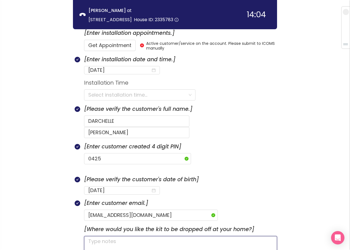
click at [127, 236] on textarea at bounding box center [180, 245] width 193 height 18
type textarea "L"
type textarea "LE"
type textarea "LEA"
type textarea "LEAV"
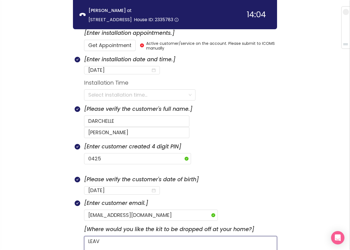
type textarea "LEAVE"
type textarea "LEAVE S"
type textarea "LEAVE SI"
type textarea "LEAVE SIK"
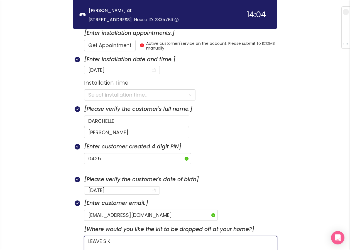
type textarea "LEAVE SIK"
type textarea "LEAVE SIK O"
type textarea "LEAVE SIK ON"
type textarea "LEAVE SIK ON S"
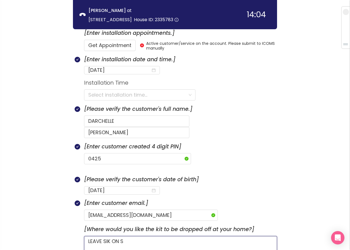
type textarea "LEAVE SIK ON SI"
type textarea "LEAVE SIK ON SID"
type textarea "LEAVE SIK ON SIDE"
type textarea "LEAVE SIK ON SIDE D"
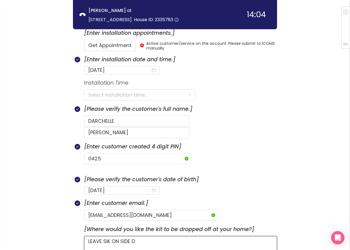
type textarea "LEAVE SIK ON SIDE DO"
type textarea "LEAVE SIK ON SIDE DOO"
type textarea "LEAVE SIK ON SIDE DOOR"
type textarea "LEAVE SIK ON SIDE DOOR S"
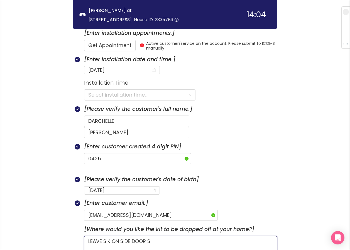
type textarea "LEAVE SIK ON SIDE DOOR SE"
type textarea "LEAVE SIK ON SIDE DOOR S"
type textarea "LEAVE SIK ON SIDE DOOR ST"
type textarea "LEAVE SIK ON SIDE DOOR [PERSON_NAME]"
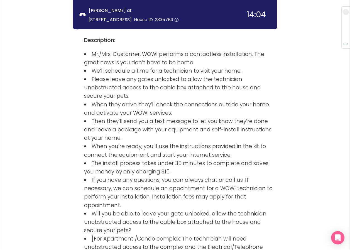
scroll to position [780, 0]
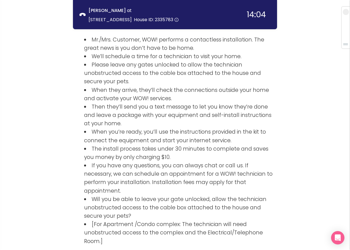
type textarea "LEAVE SIK ON SIDE DOOR STEP"
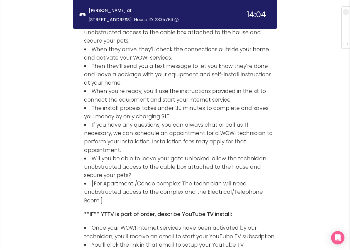
scroll to position [891, 0]
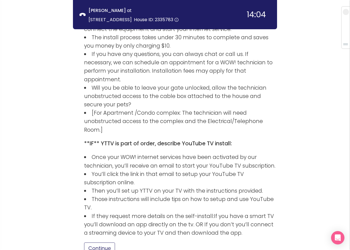
click at [101, 243] on button "Continue" at bounding box center [99, 248] width 31 height 11
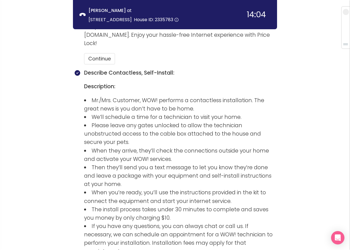
scroll to position [640, 0]
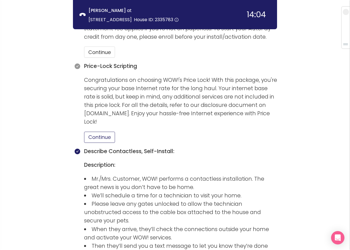
click at [91, 132] on button "Continue" at bounding box center [99, 137] width 31 height 11
click at [97, 46] on button "Continue" at bounding box center [99, 51] width 31 height 11
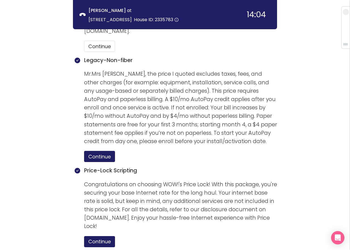
scroll to position [501, 0]
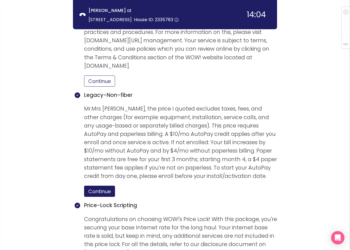
click at [101, 75] on button "Continue" at bounding box center [99, 80] width 31 height 11
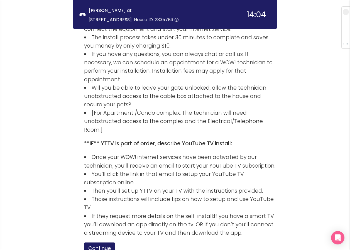
scroll to position [939, 0]
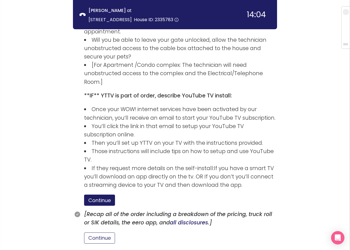
click at [107, 232] on button "Continue" at bounding box center [99, 237] width 31 height 11
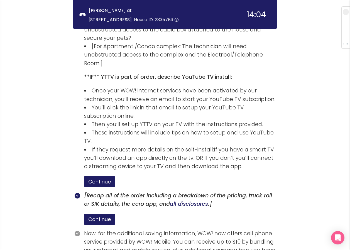
scroll to position [990, 0]
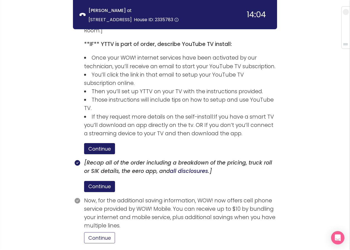
click at [103, 232] on button "Continue" at bounding box center [99, 237] width 31 height 11
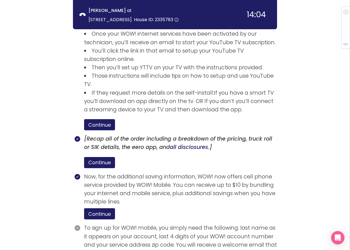
scroll to position [1042, 0]
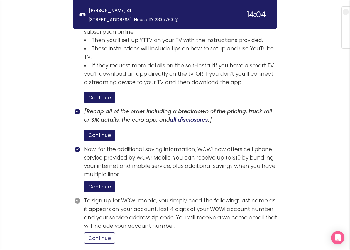
click at [105, 232] on button "Continue" at bounding box center [99, 237] width 31 height 11
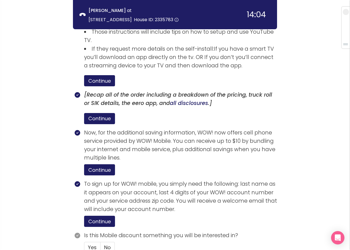
scroll to position [1068, 0]
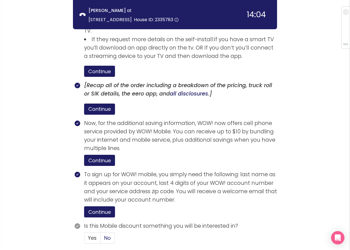
click at [108, 234] on span "No" at bounding box center [107, 237] width 7 height 7
click at [101, 240] on input "No" at bounding box center [101, 240] width 0 height 0
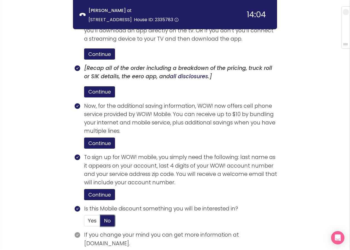
scroll to position [1103, 0]
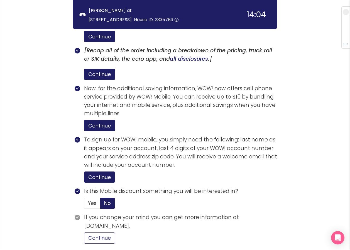
click at [101, 232] on button "Continue" at bounding box center [99, 237] width 31 height 11
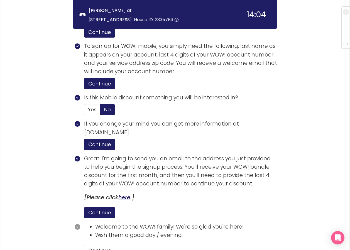
scroll to position [1208, 0]
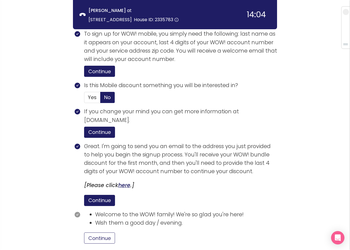
click at [107, 232] on button "Continue" at bounding box center [99, 237] width 31 height 11
